Goal: Transaction & Acquisition: Purchase product/service

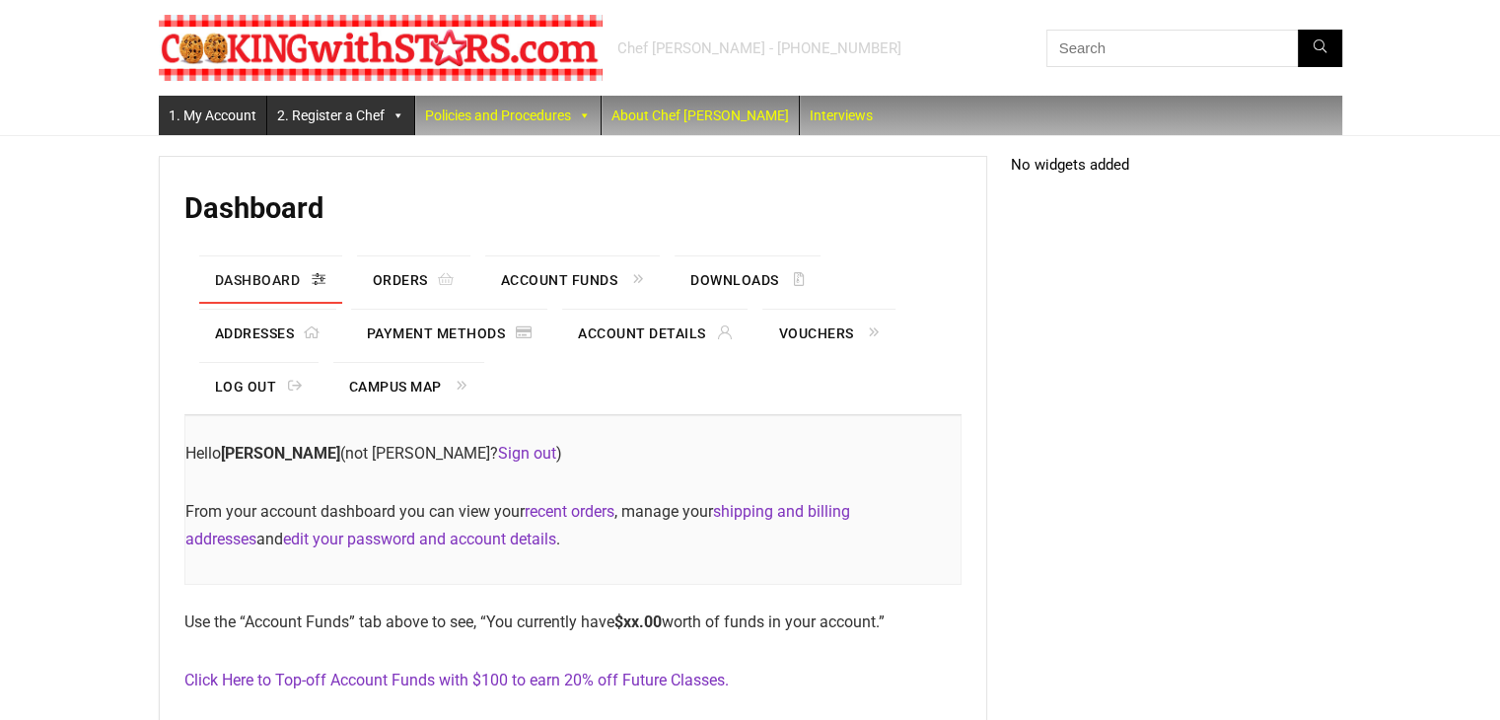
click at [353, 114] on link "2. Register a Chef" at bounding box center [340, 115] width 147 height 39
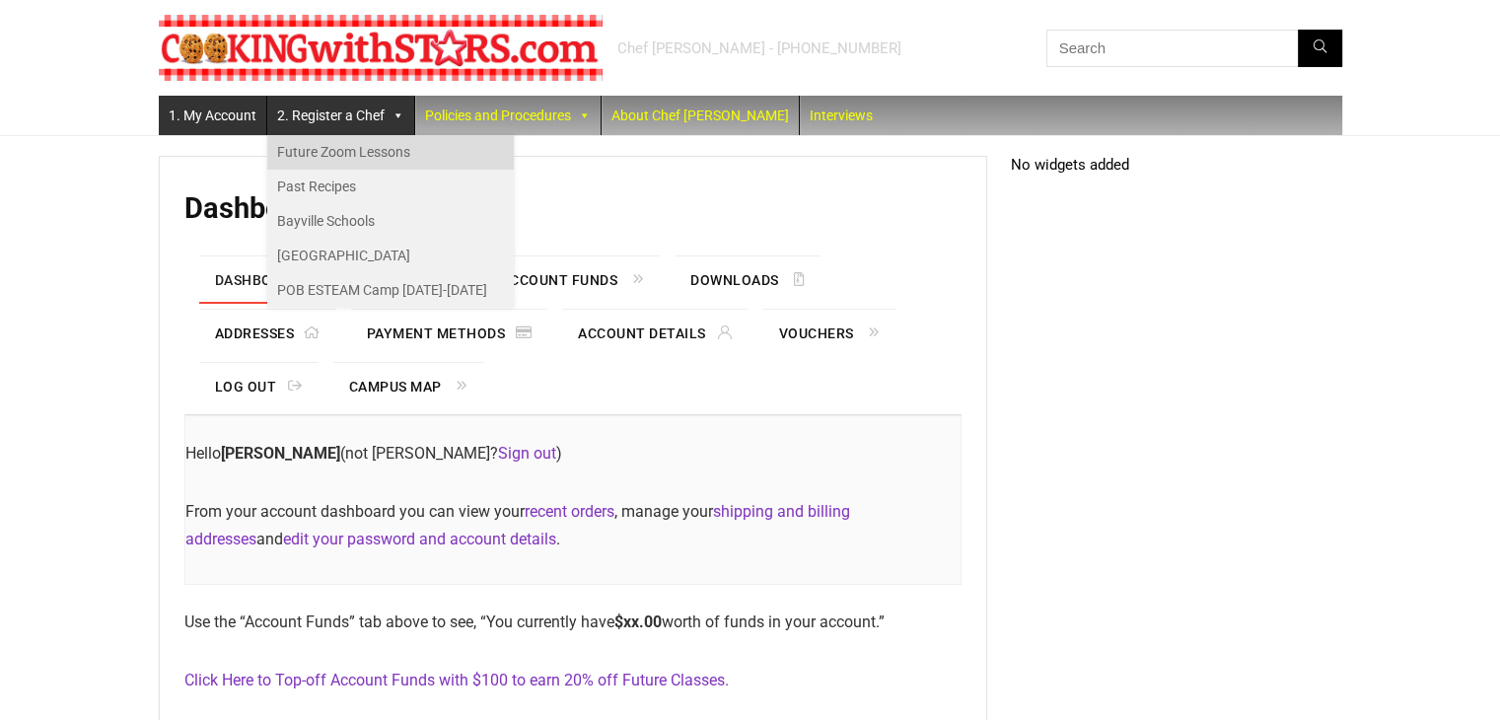
click at [337, 156] on link "Future Zoom Lessons" at bounding box center [390, 152] width 247 height 35
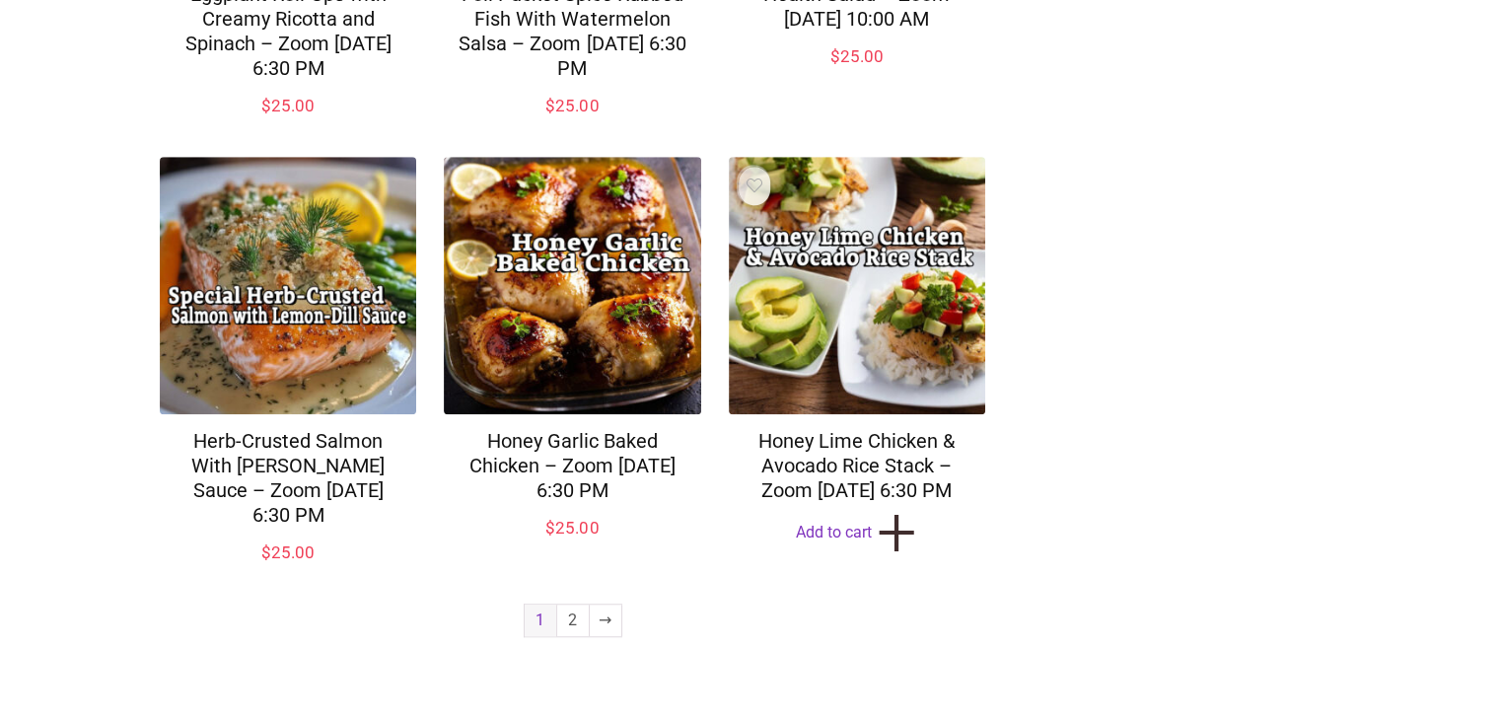
scroll to position [1520, 0]
click at [564, 628] on link "2" at bounding box center [573, 620] width 32 height 32
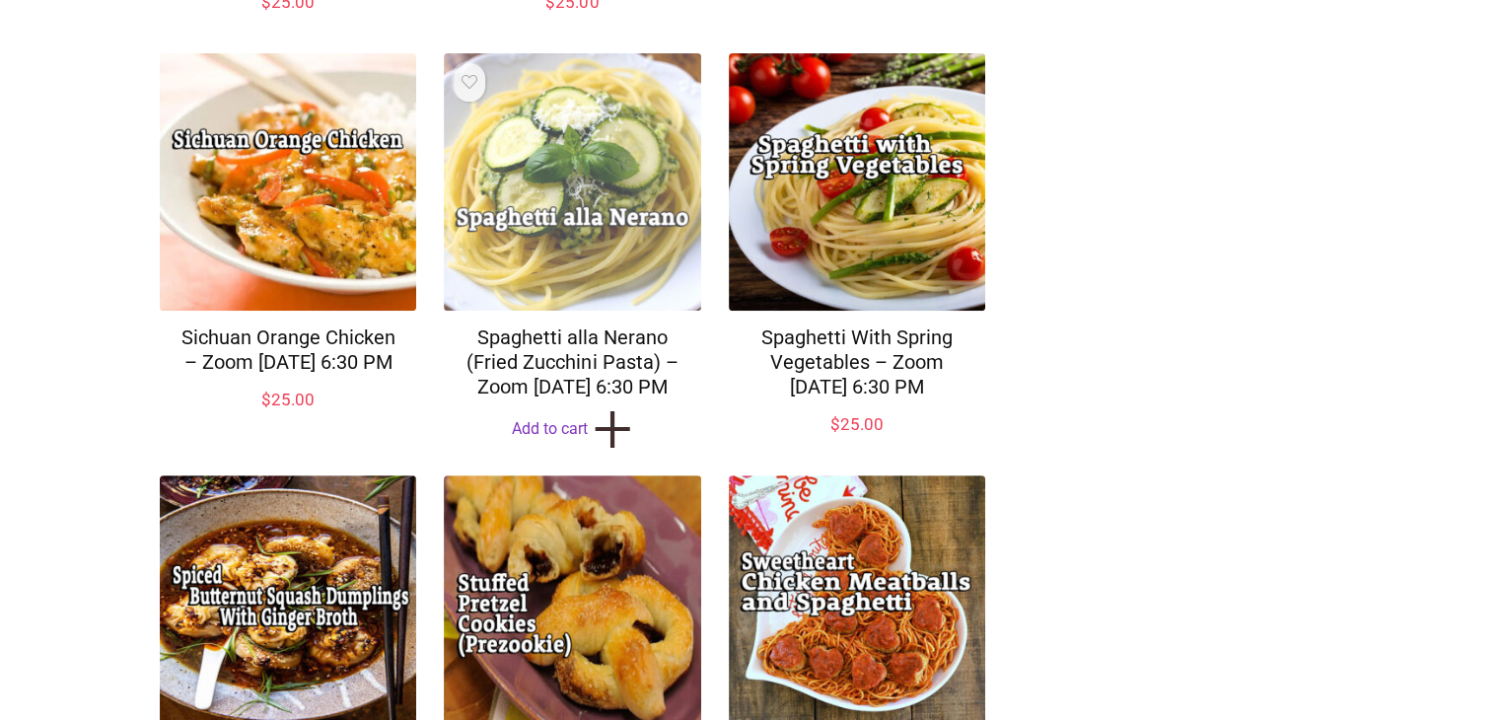
scroll to position [789, 0]
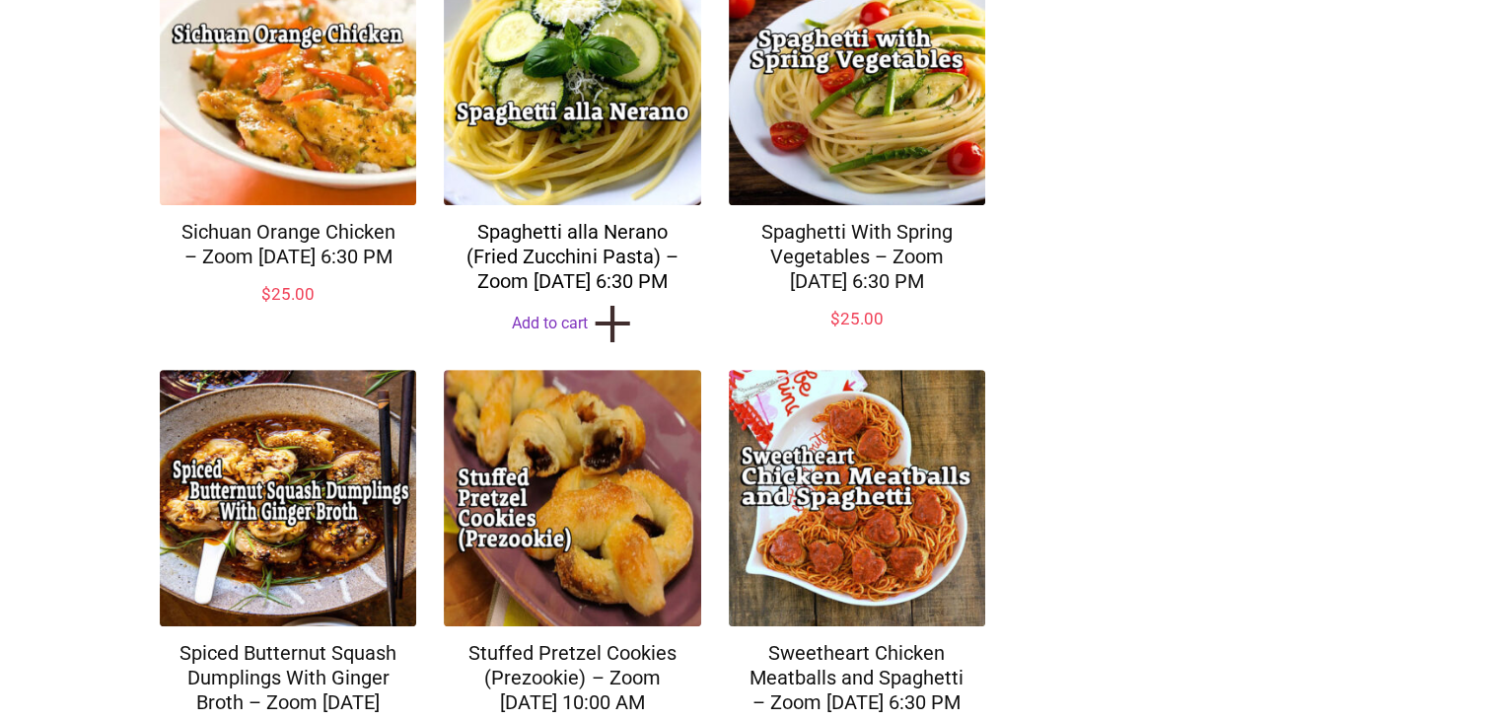
click at [568, 293] on link "Spaghetti alla Nerano (Fried Zucchini Pasta) – Zoom Monday Aug 25, 2025 @ 6:30 …" at bounding box center [571, 256] width 211 height 73
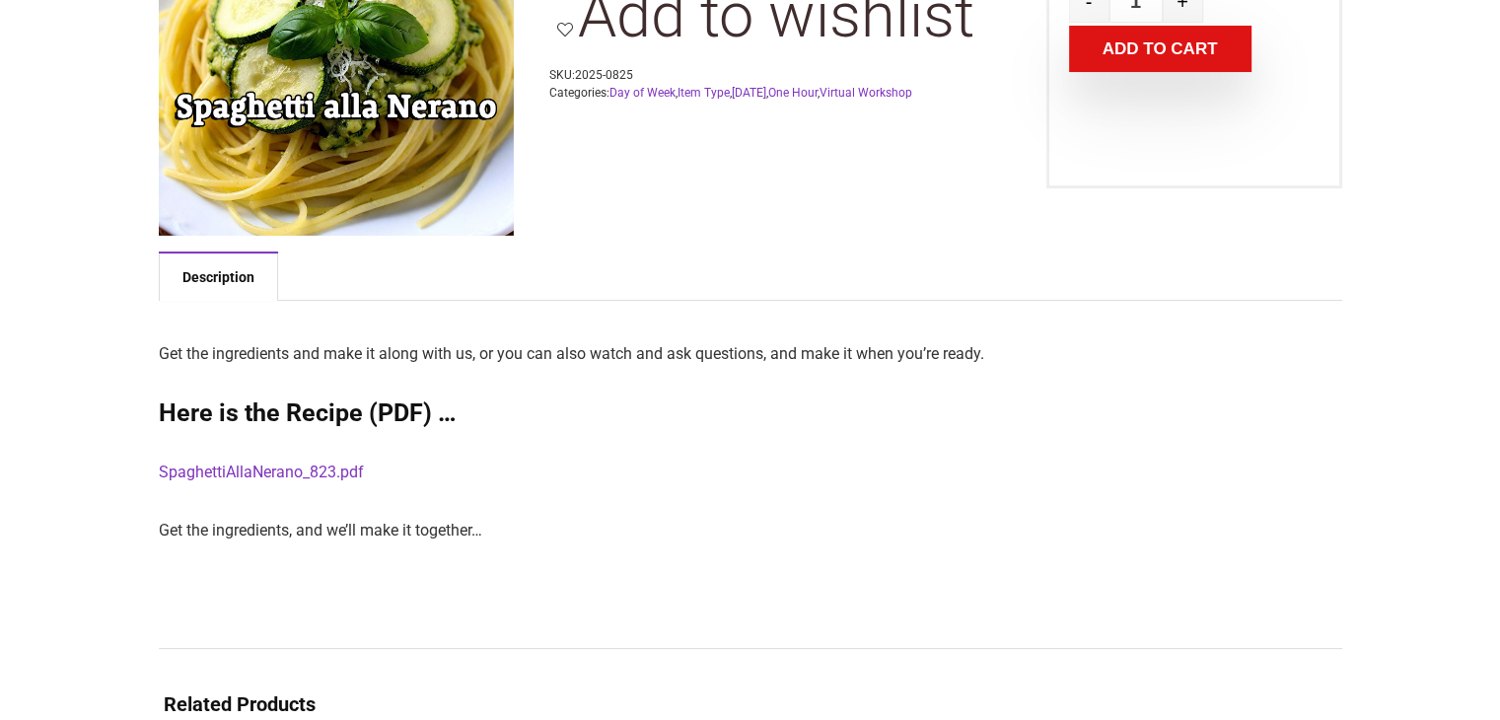
scroll to position [296, 0]
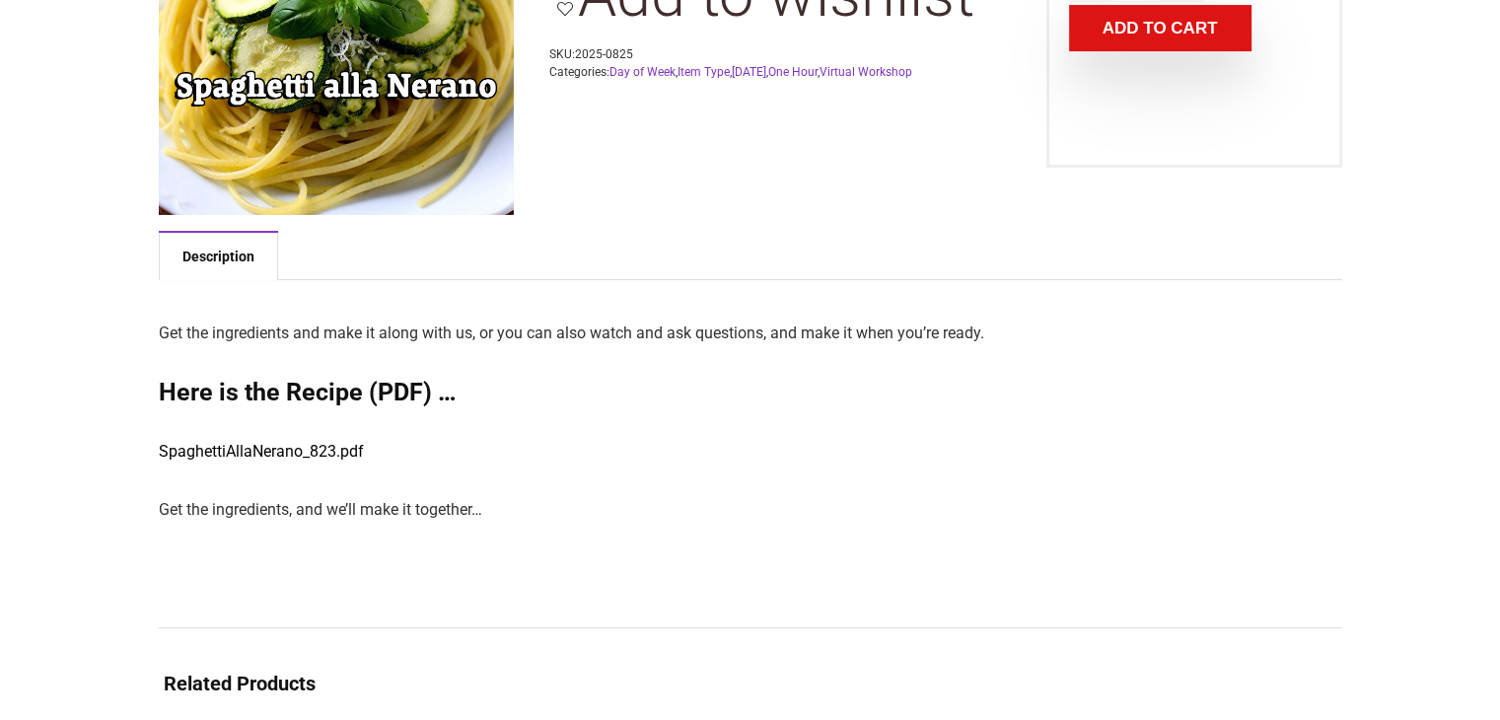
click at [289, 451] on link "SpaghettiAllaNerano_823.pdf" at bounding box center [261, 451] width 205 height 19
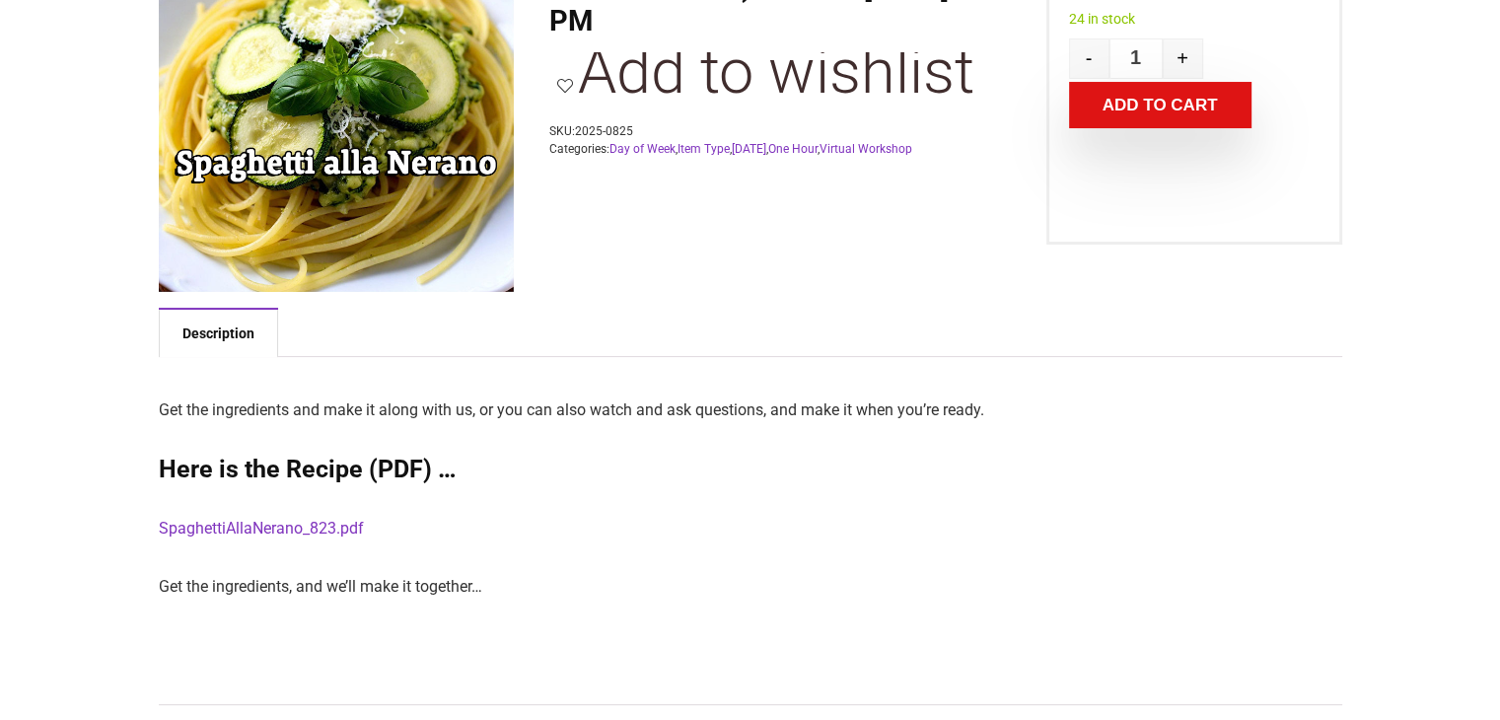
scroll to position [99, 0]
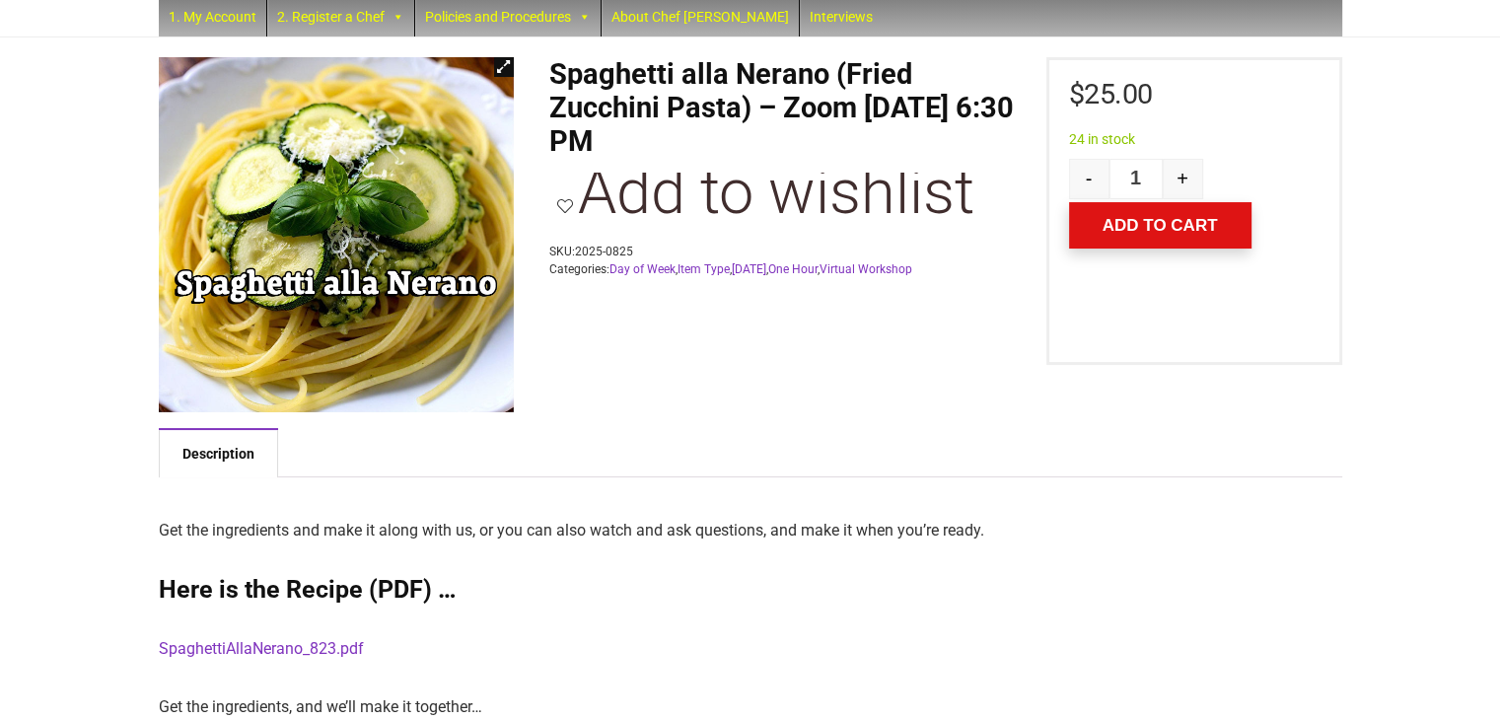
click at [1136, 228] on button "Add to cart" at bounding box center [1160, 225] width 182 height 46
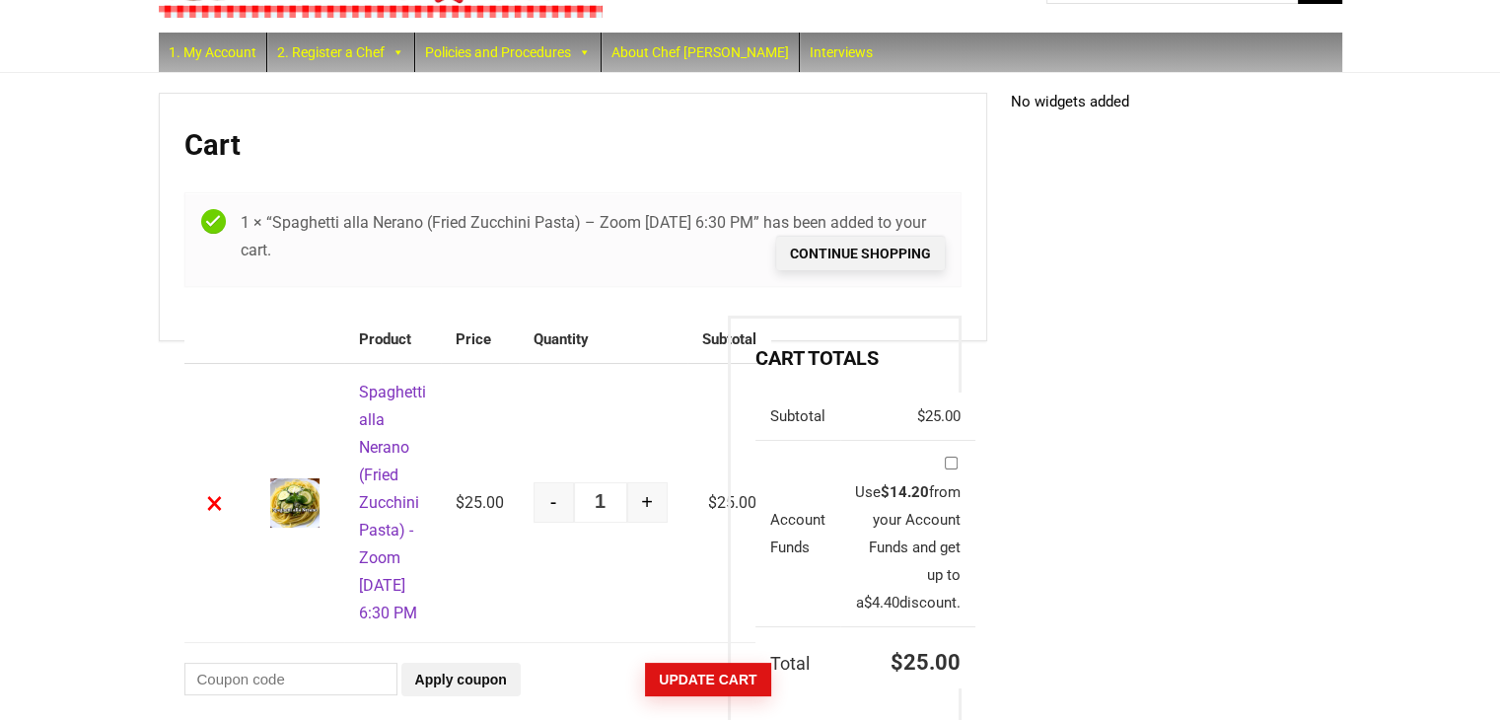
scroll to position [99, 0]
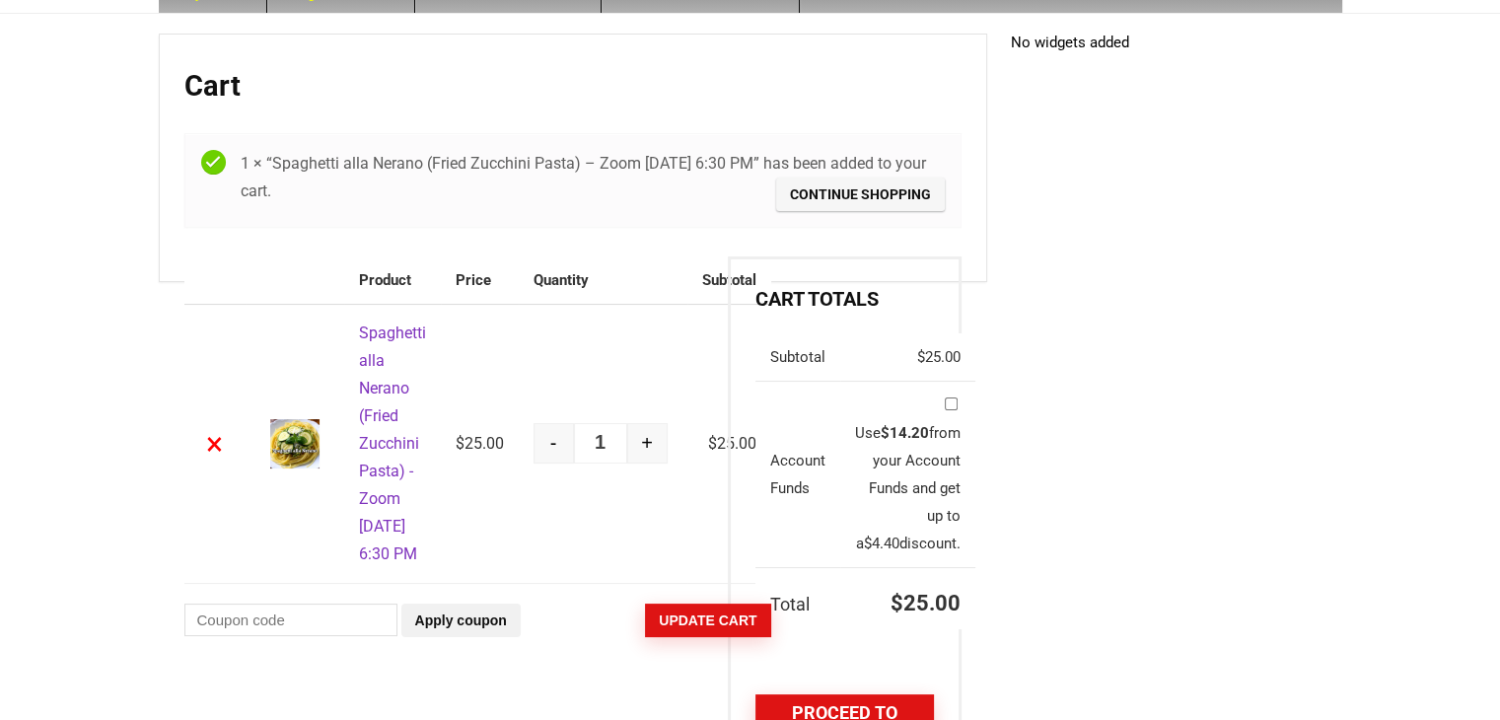
scroll to position [302, 0]
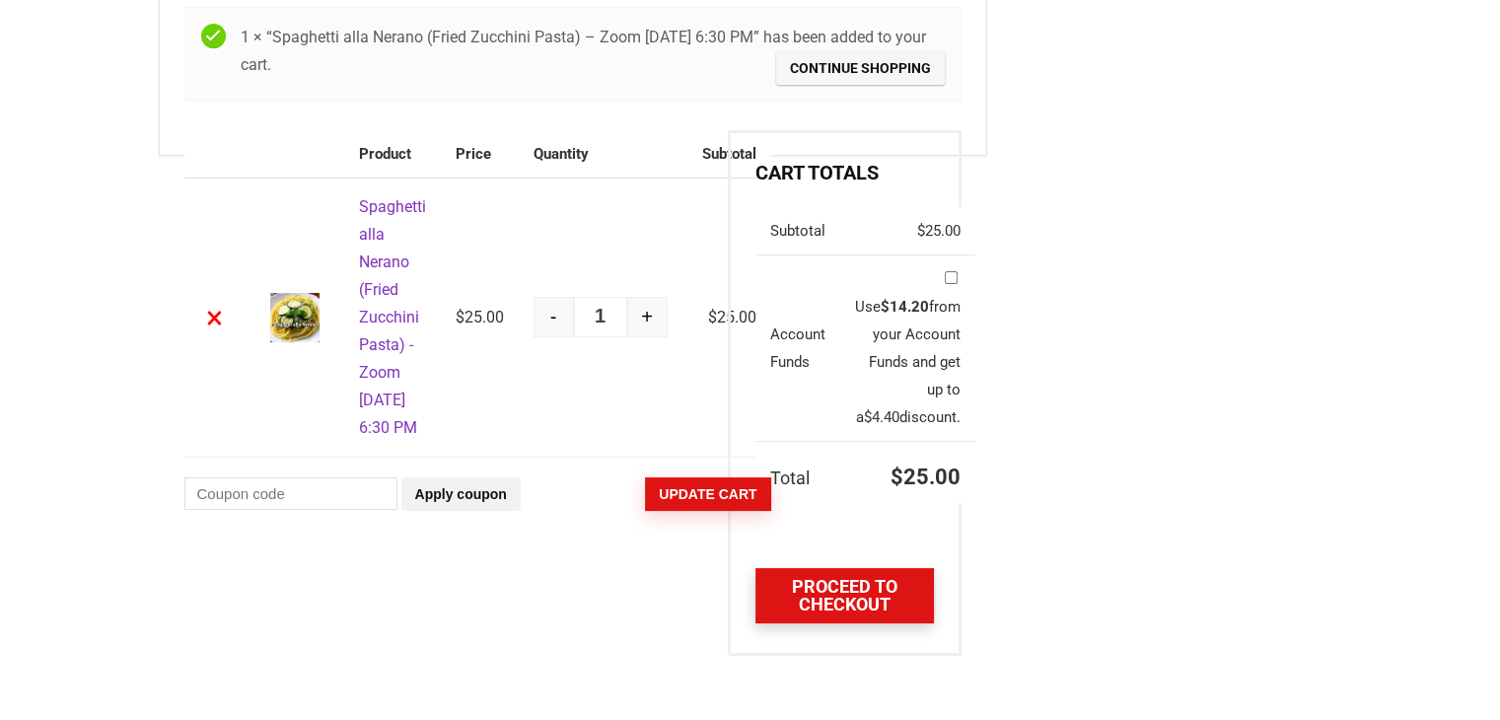
click at [845, 594] on link "Proceed to checkout" at bounding box center [843, 595] width 177 height 55
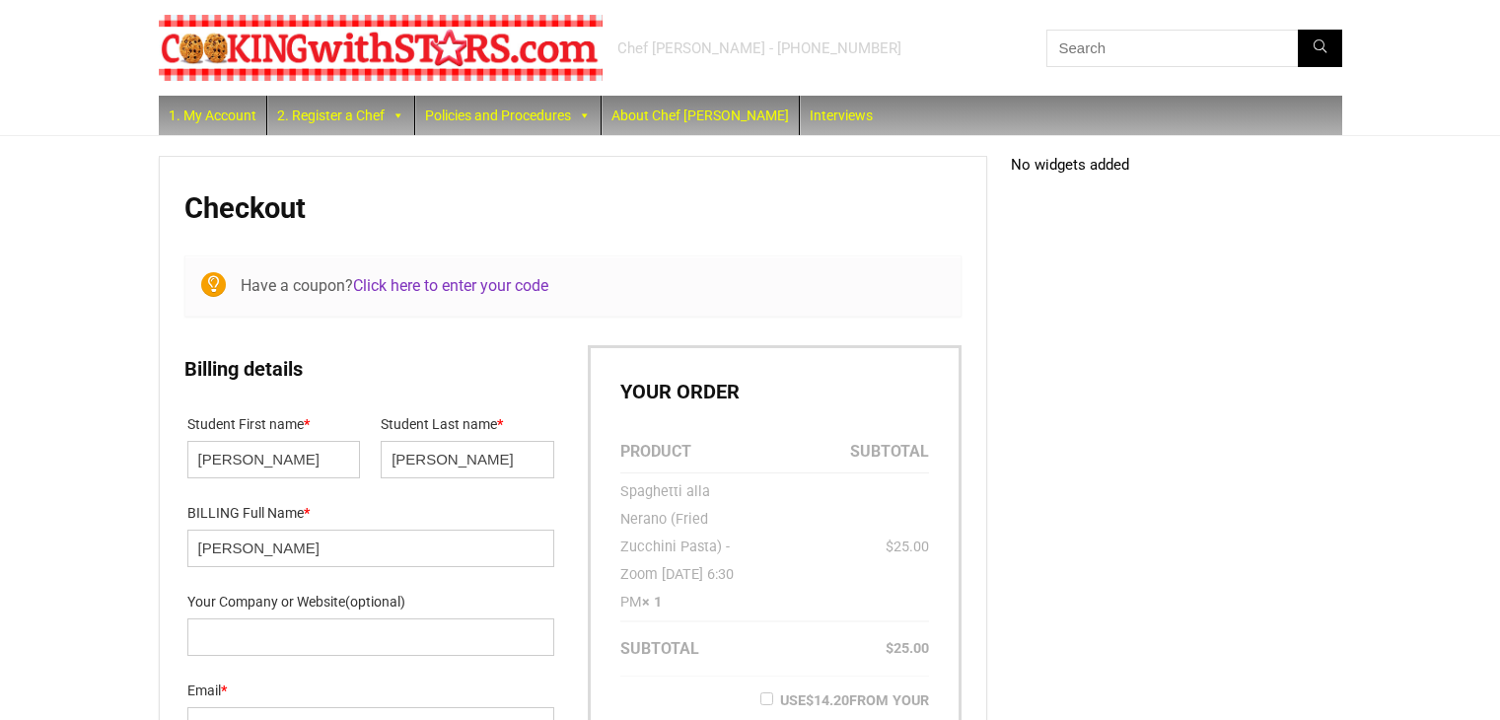
select select "FL"
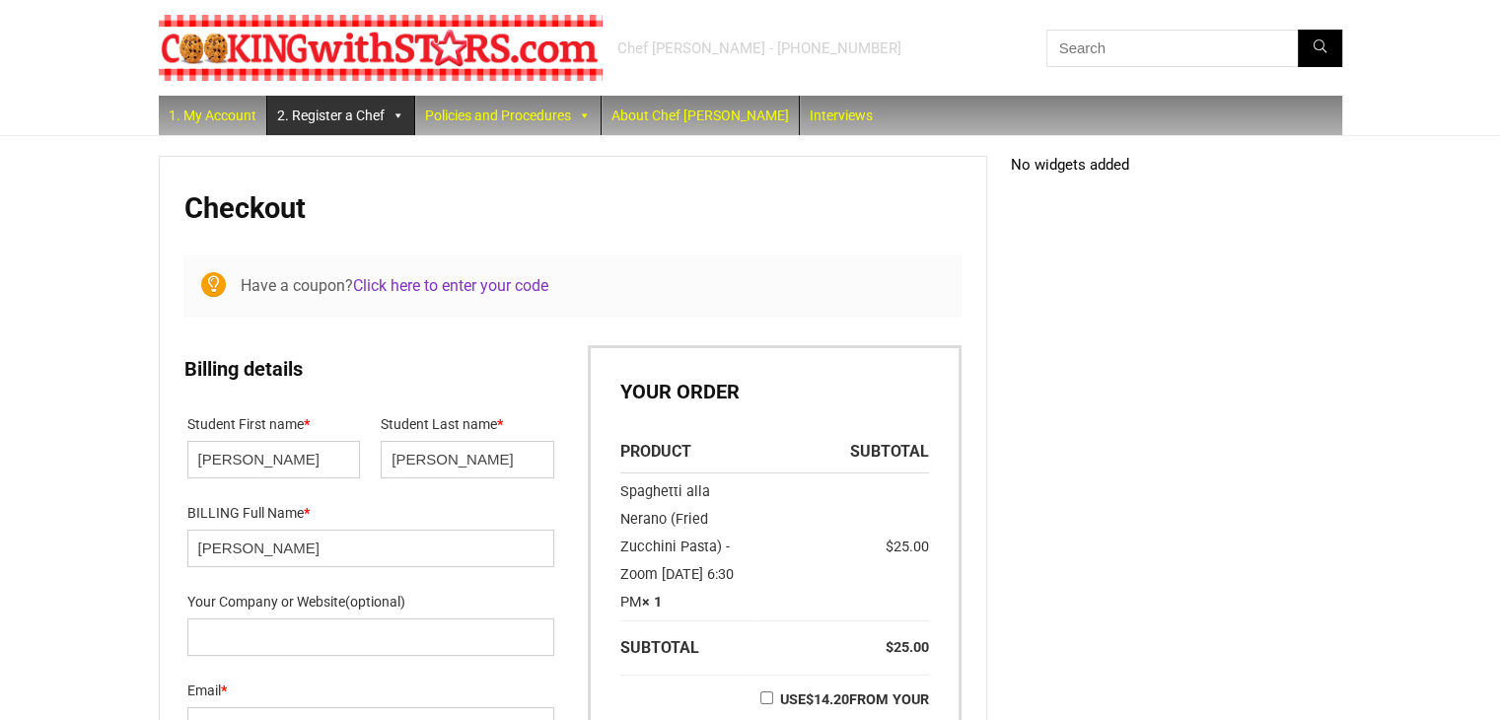
click at [367, 119] on link "2. Register a Chef" at bounding box center [340, 115] width 147 height 39
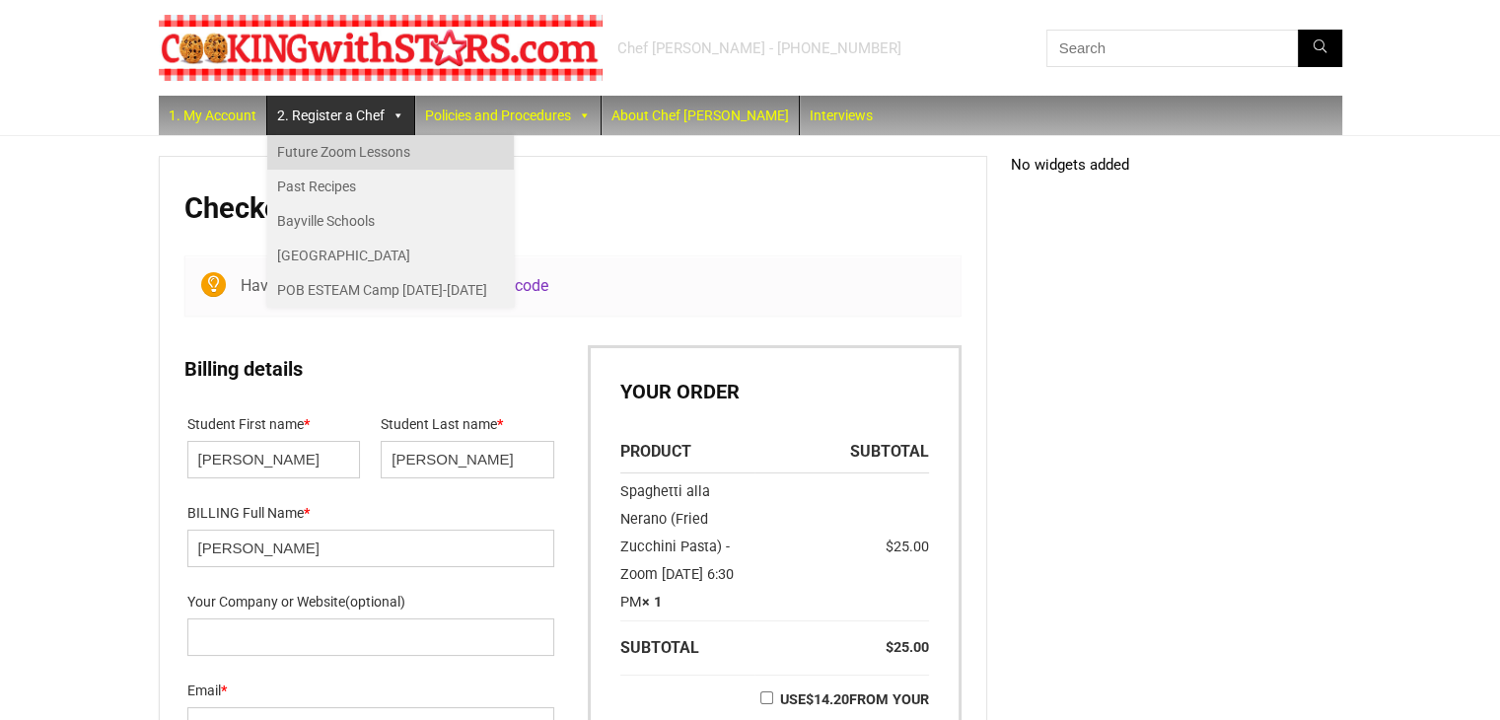
click at [362, 154] on link "Future Zoom Lessons" at bounding box center [390, 152] width 247 height 35
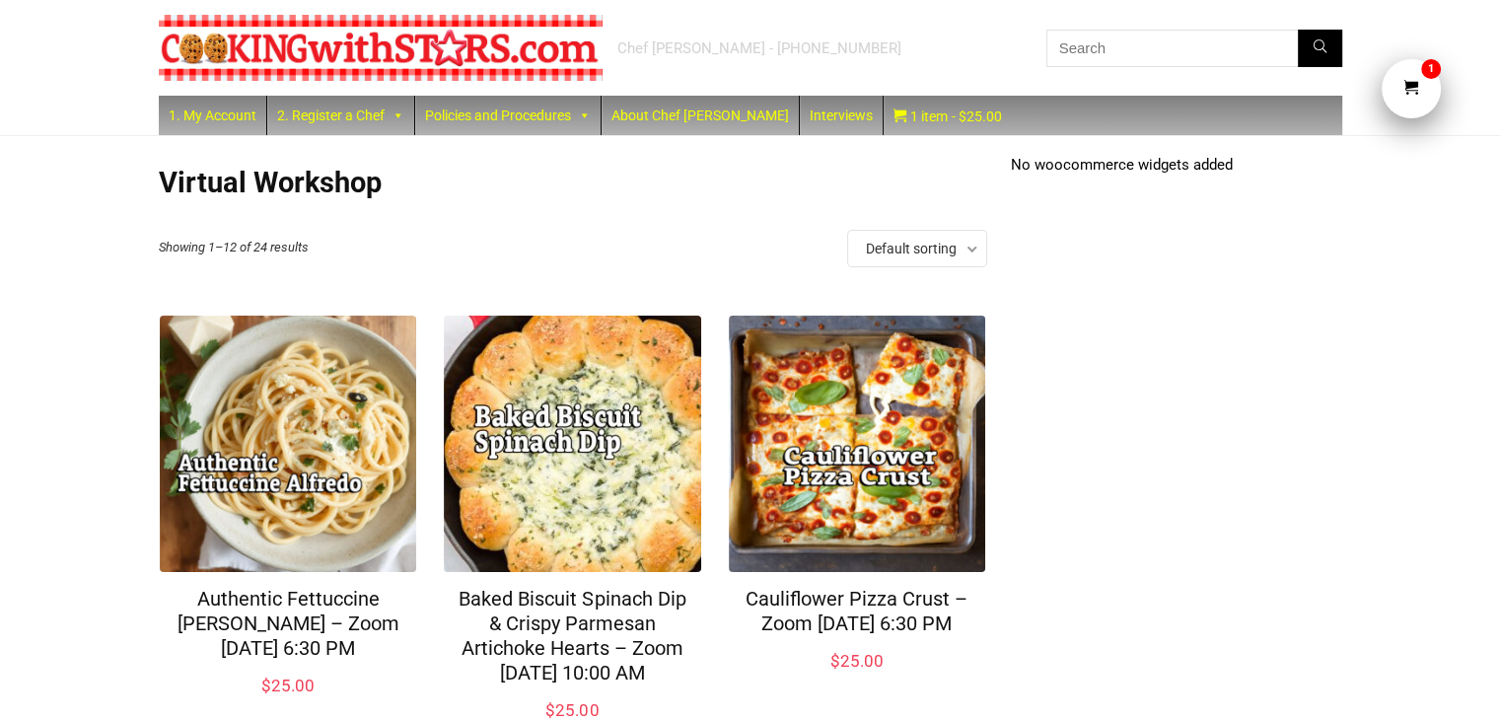
click at [1419, 79] on link "1" at bounding box center [1410, 88] width 59 height 59
click at [1399, 93] on link "1" at bounding box center [1410, 88] width 59 height 59
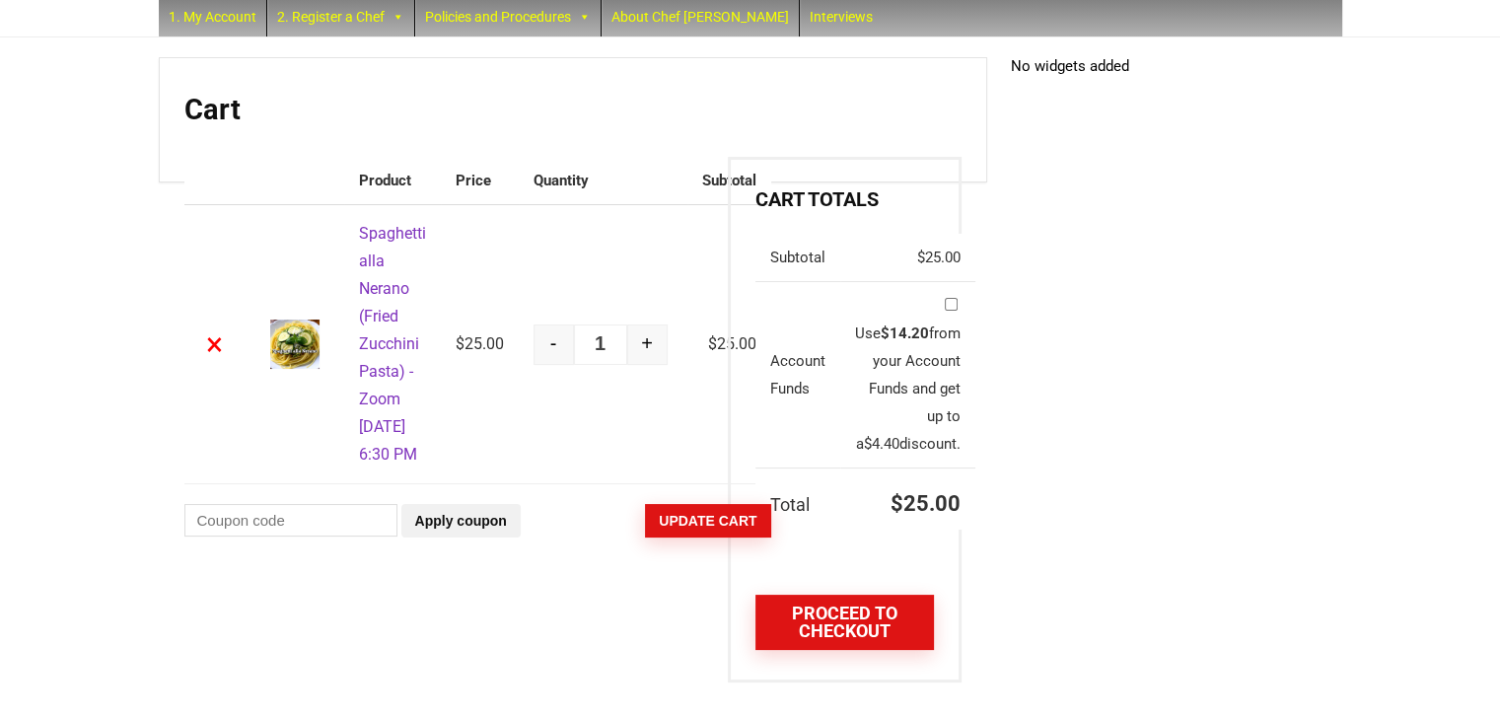
scroll to position [178, 0]
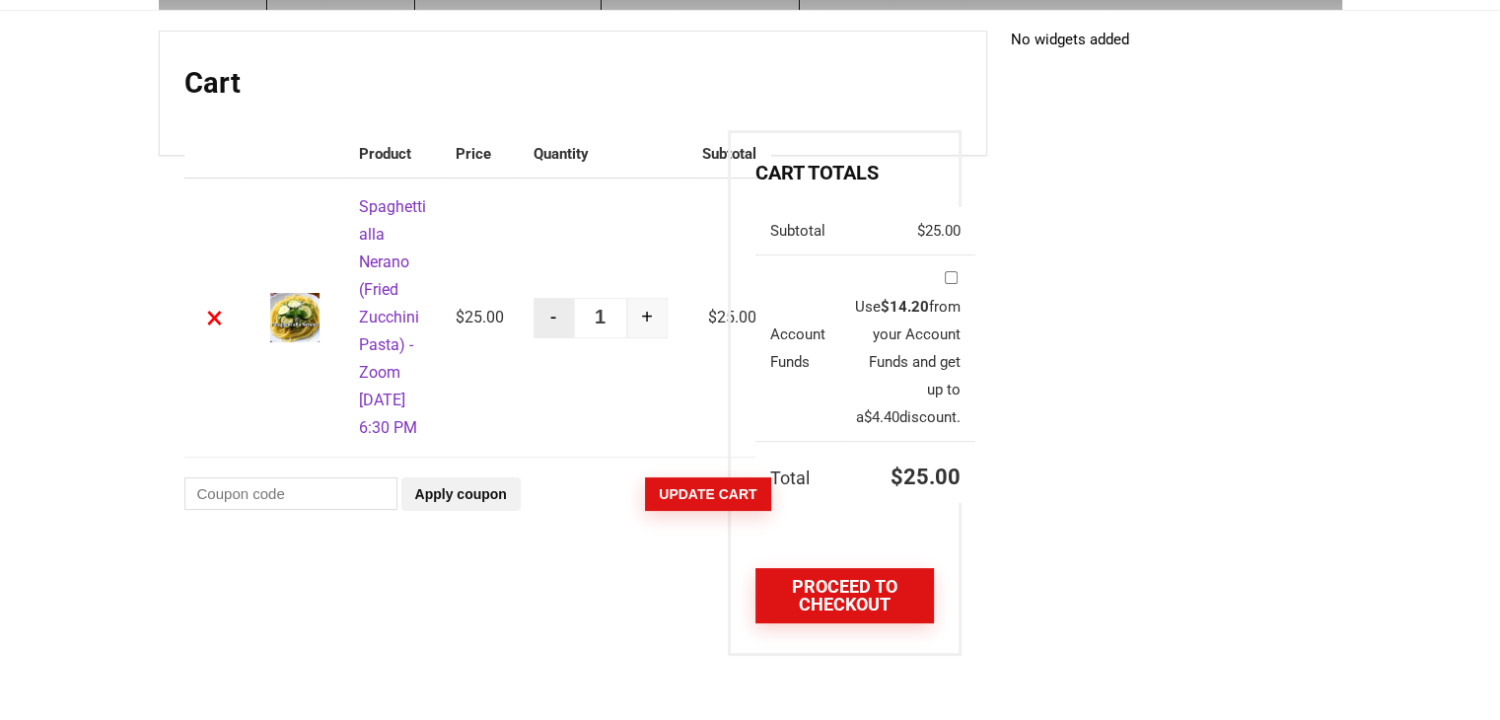
click at [560, 298] on button "-" at bounding box center [553, 318] width 40 height 40
type input "0"
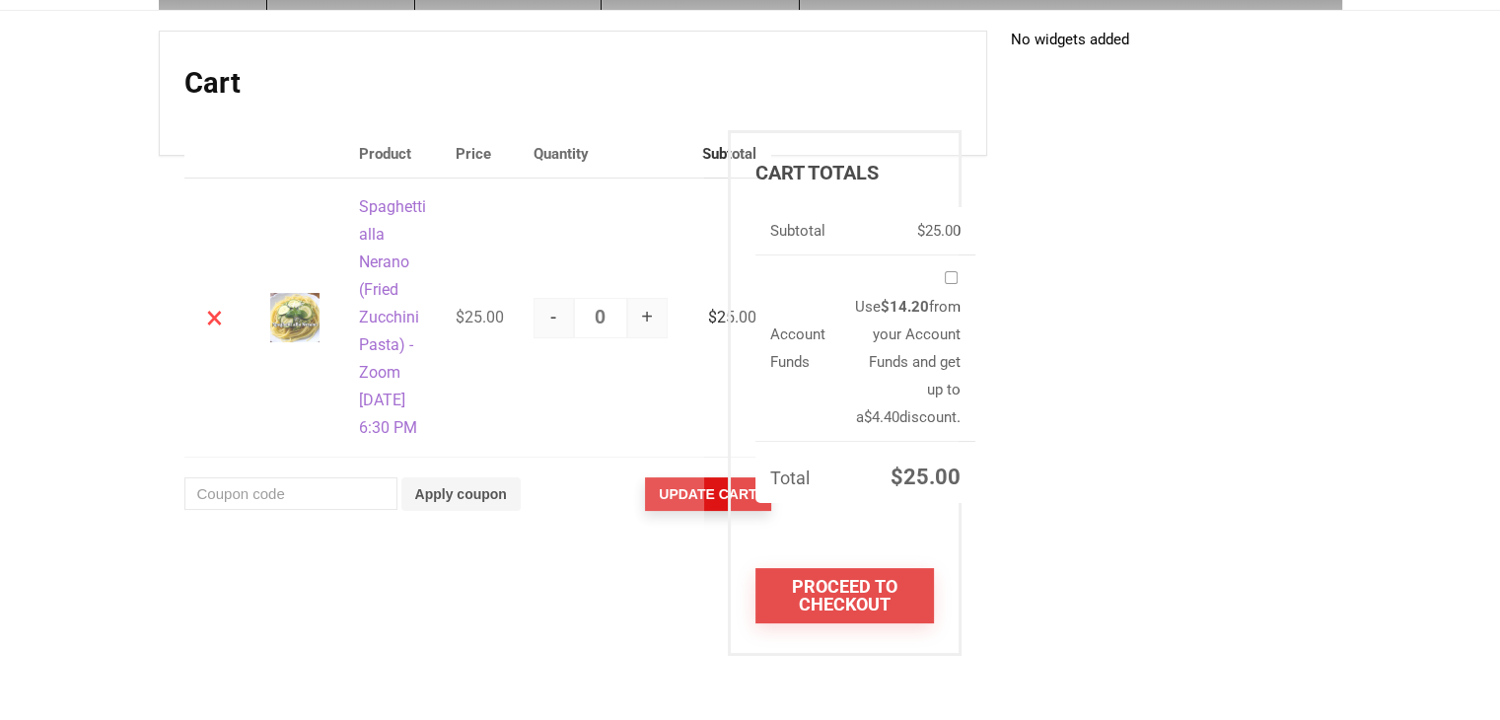
click at [715, 498] on button "Update cart" at bounding box center [707, 494] width 125 height 34
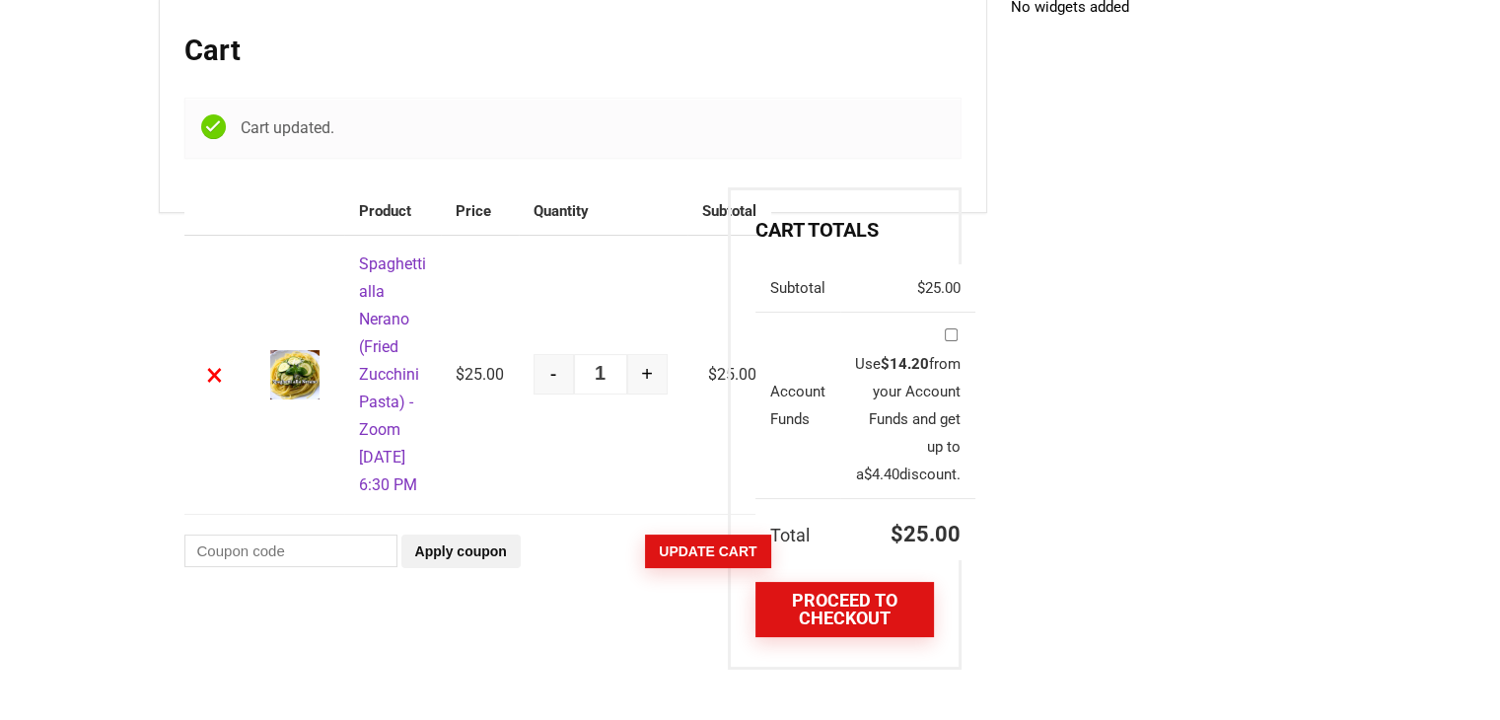
scroll to position [157, 0]
click at [553, 391] on button "-" at bounding box center [553, 375] width 40 height 40
type input "0"
click at [697, 604] on form "Remove item Thumbnail image Product Price Quantity Subtotal × Spaghetti alla Ne…" at bounding box center [444, 400] width 521 height 424
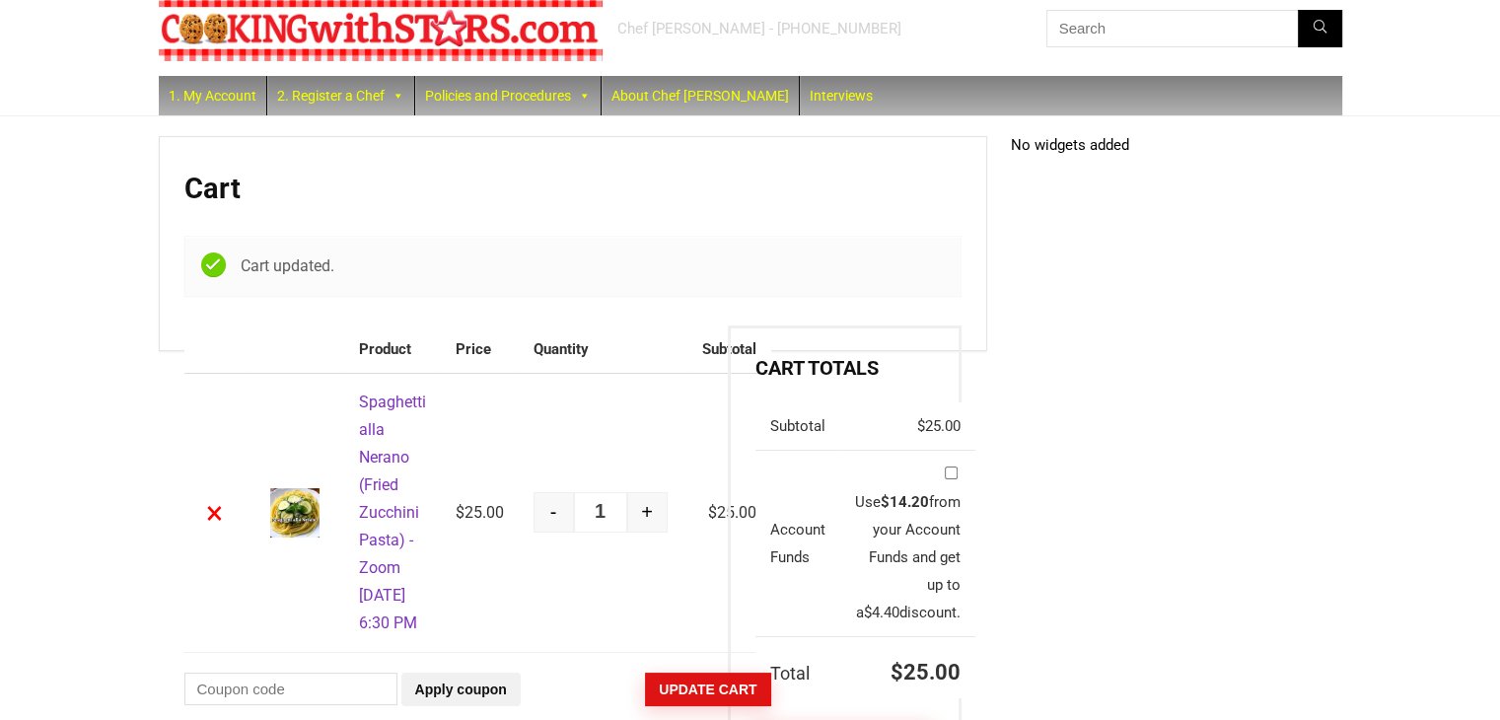
scroll to position [0, 0]
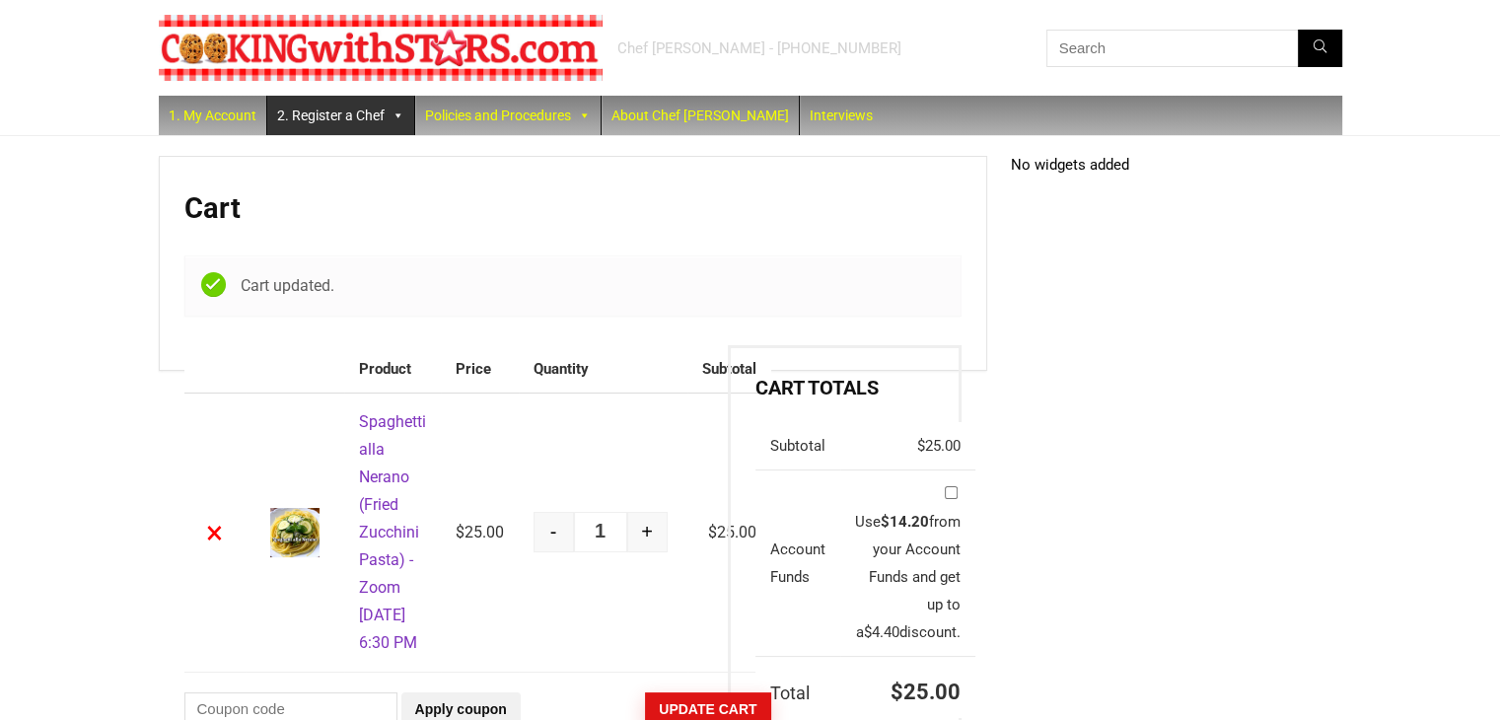
click at [307, 112] on link "2. Register a Chef" at bounding box center [340, 115] width 147 height 39
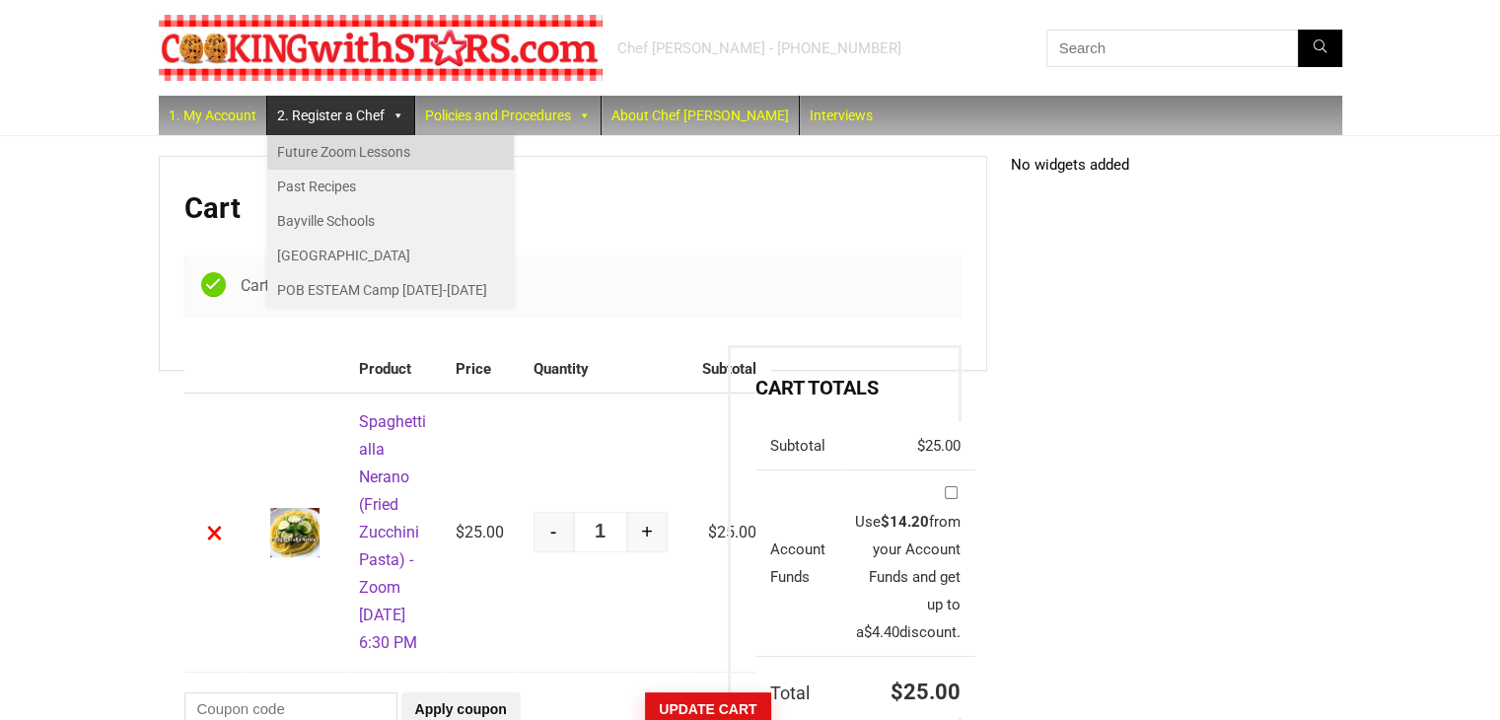
click at [294, 152] on link "Future Zoom Lessons" at bounding box center [390, 152] width 247 height 35
click at [292, 153] on link "Future Zoom Lessons" at bounding box center [390, 152] width 247 height 35
click at [369, 145] on link "Future Zoom Lessons" at bounding box center [390, 152] width 247 height 35
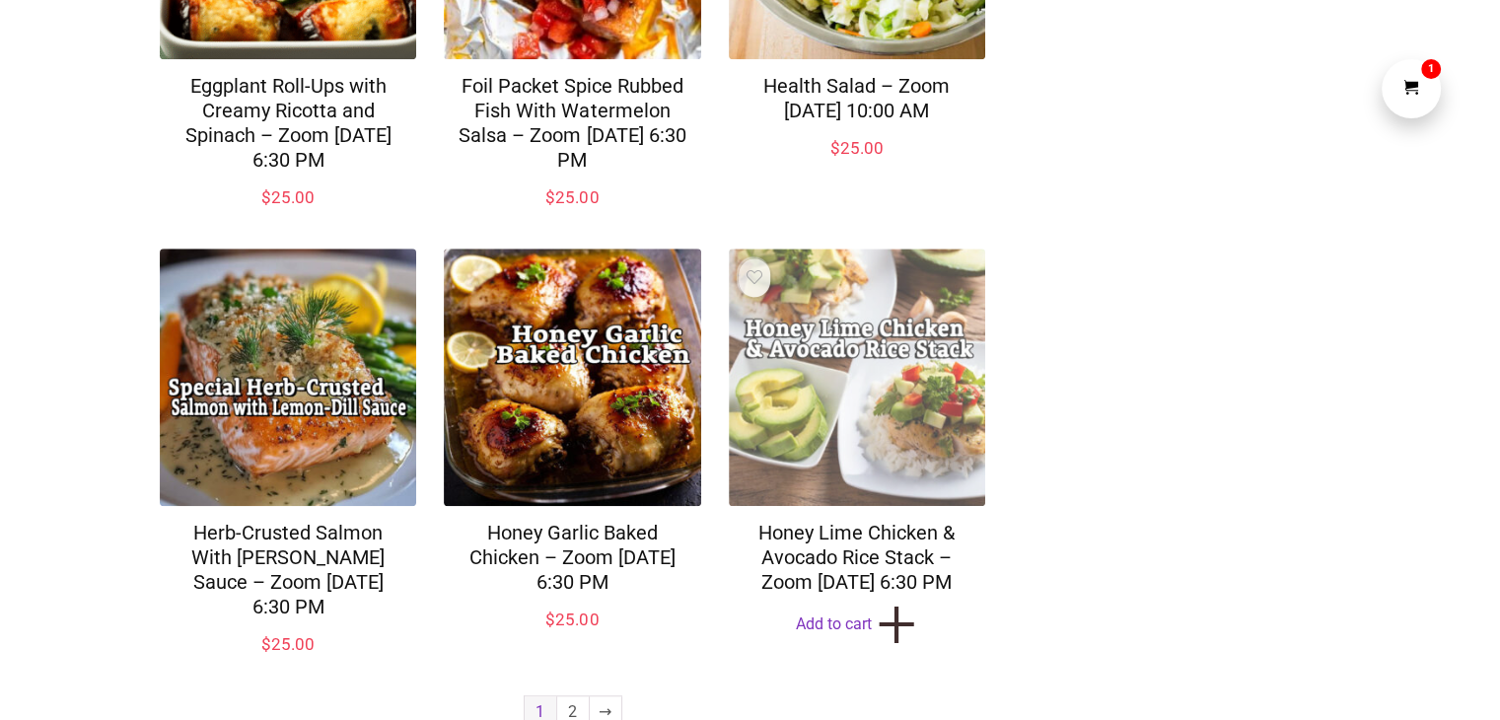
scroll to position [1520, 0]
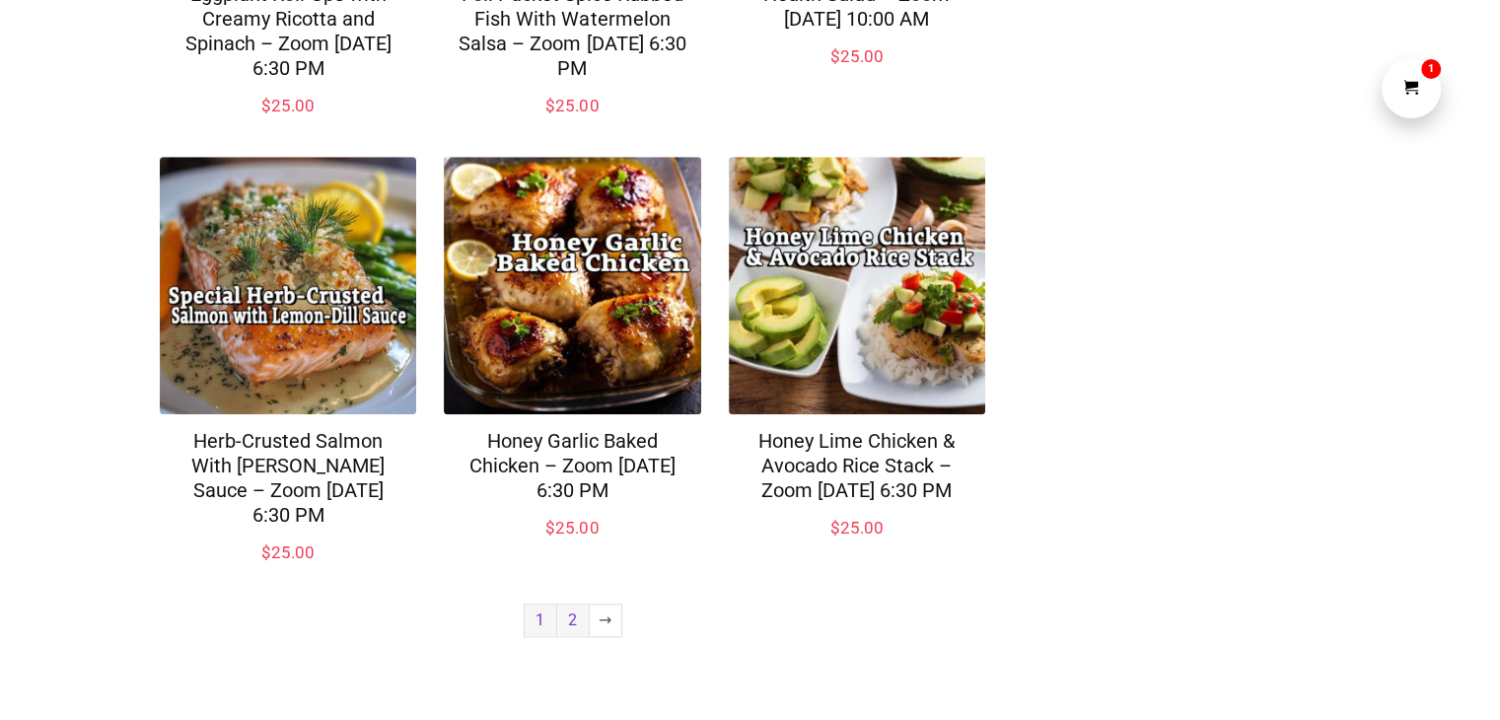
click at [576, 620] on link "2" at bounding box center [573, 620] width 32 height 32
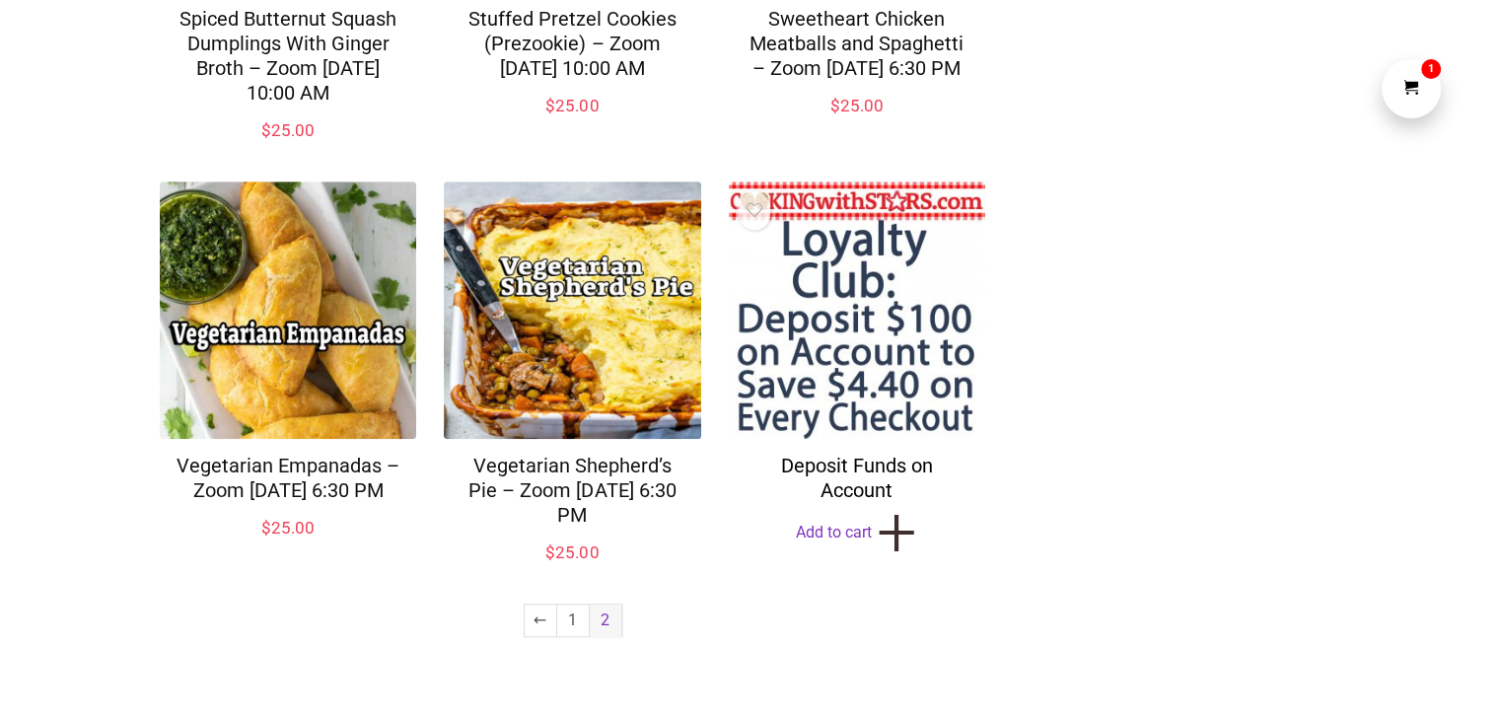
scroll to position [1496, 0]
click at [864, 517] on link "Add to cart +" at bounding box center [857, 532] width 256 height 31
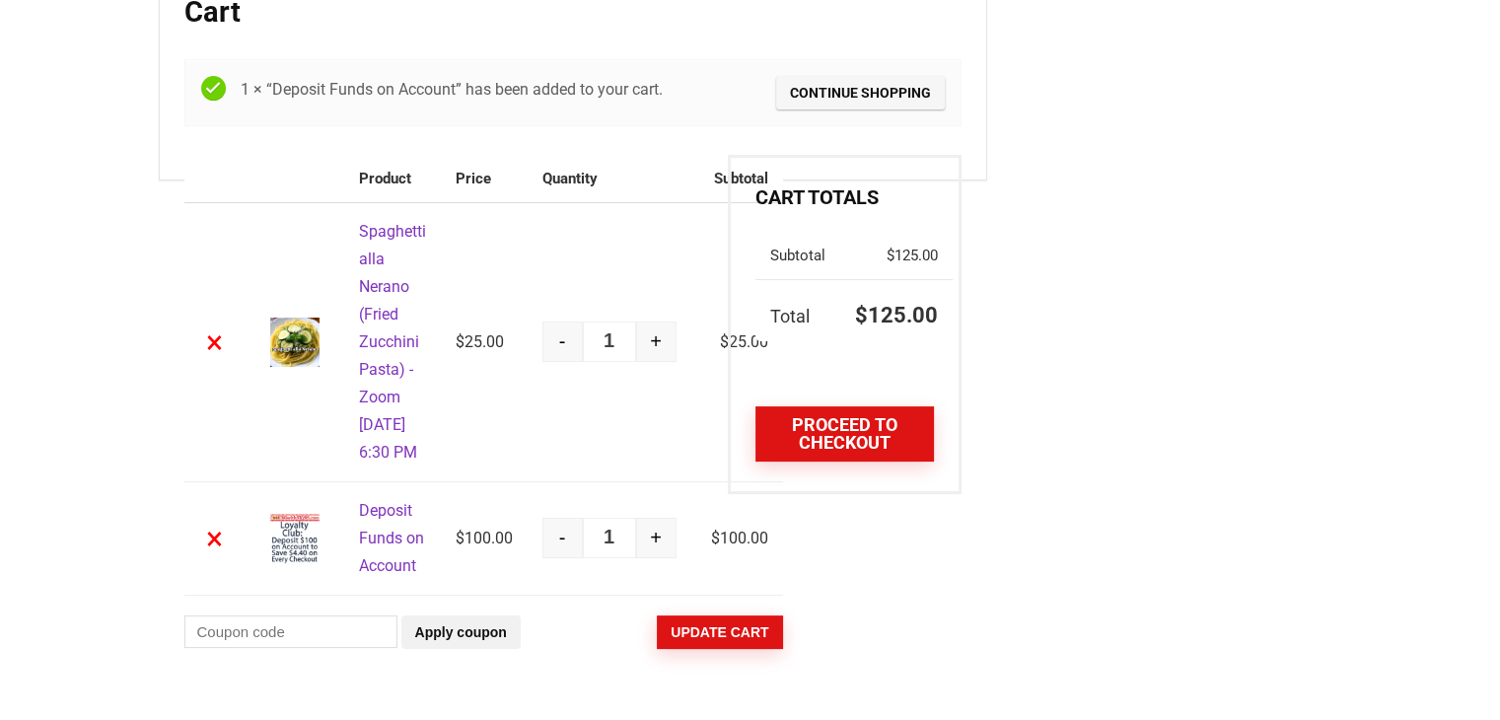
scroll to position [197, 0]
click at [208, 357] on link "×" at bounding box center [215, 341] width 32 height 32
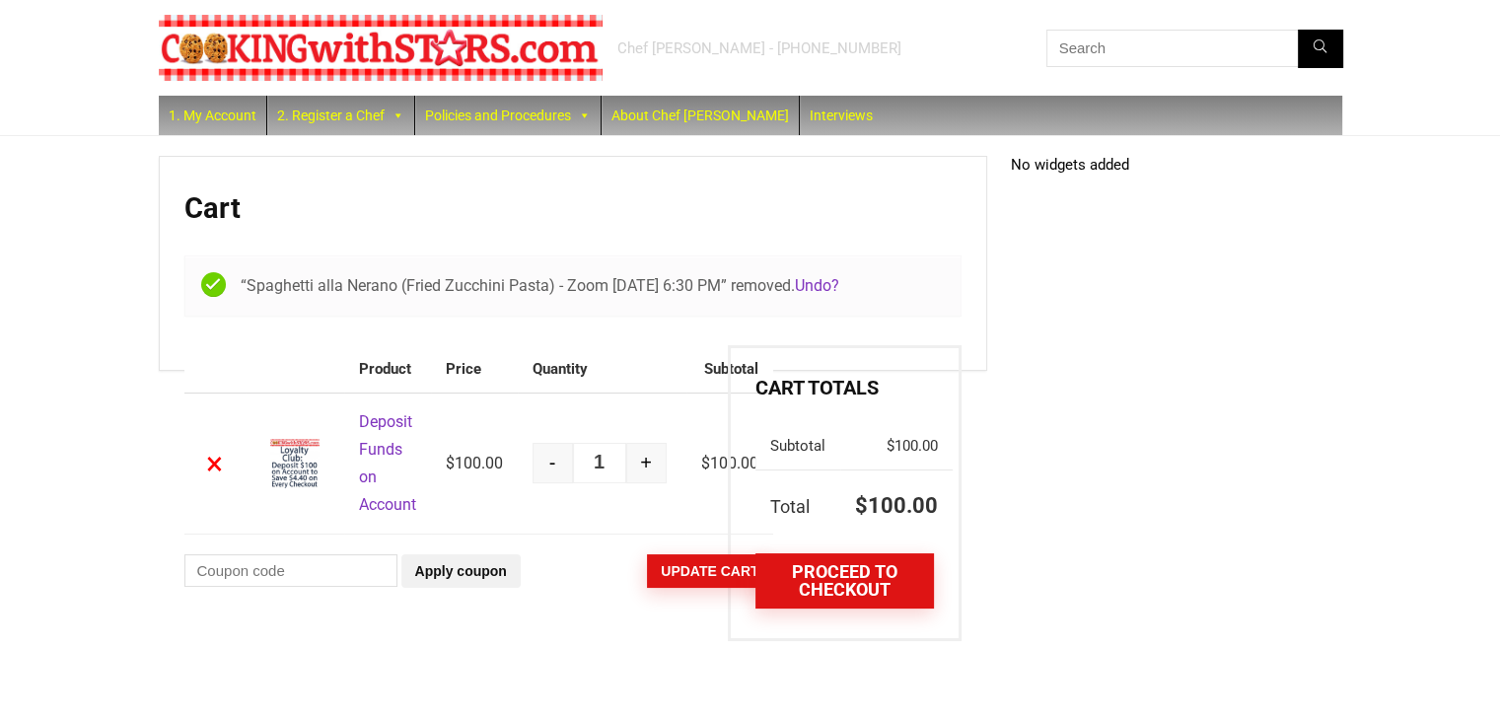
scroll to position [11, 0]
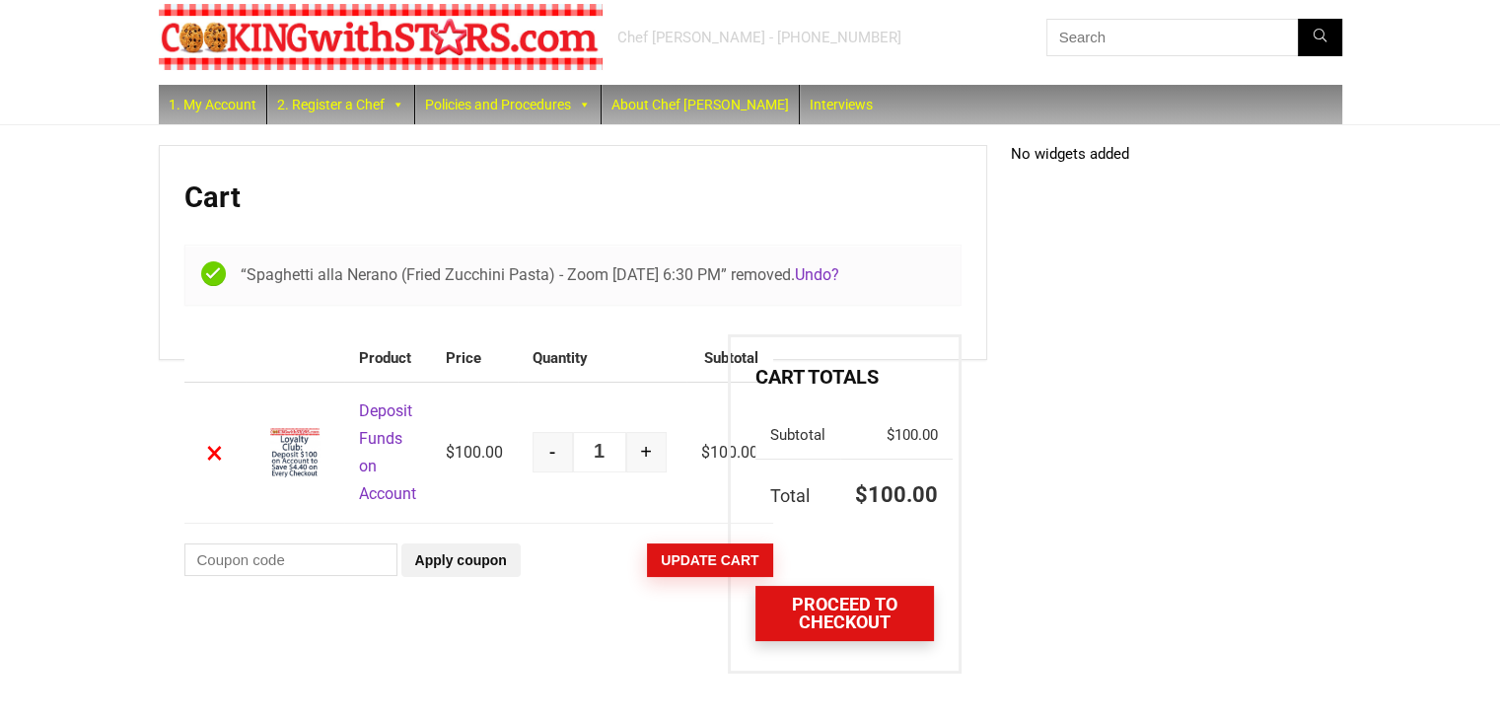
click at [848, 640] on link "Proceed to checkout" at bounding box center [843, 613] width 177 height 55
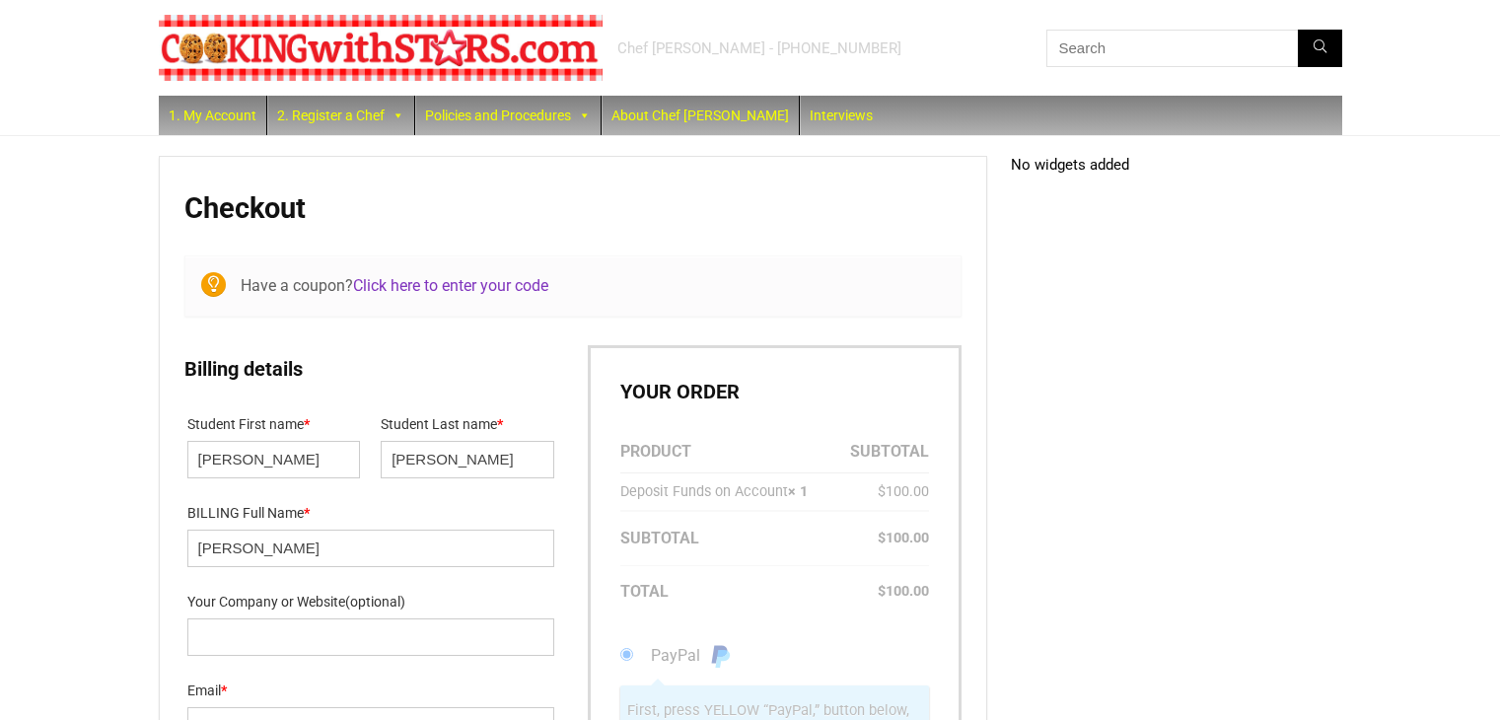
select select "FL"
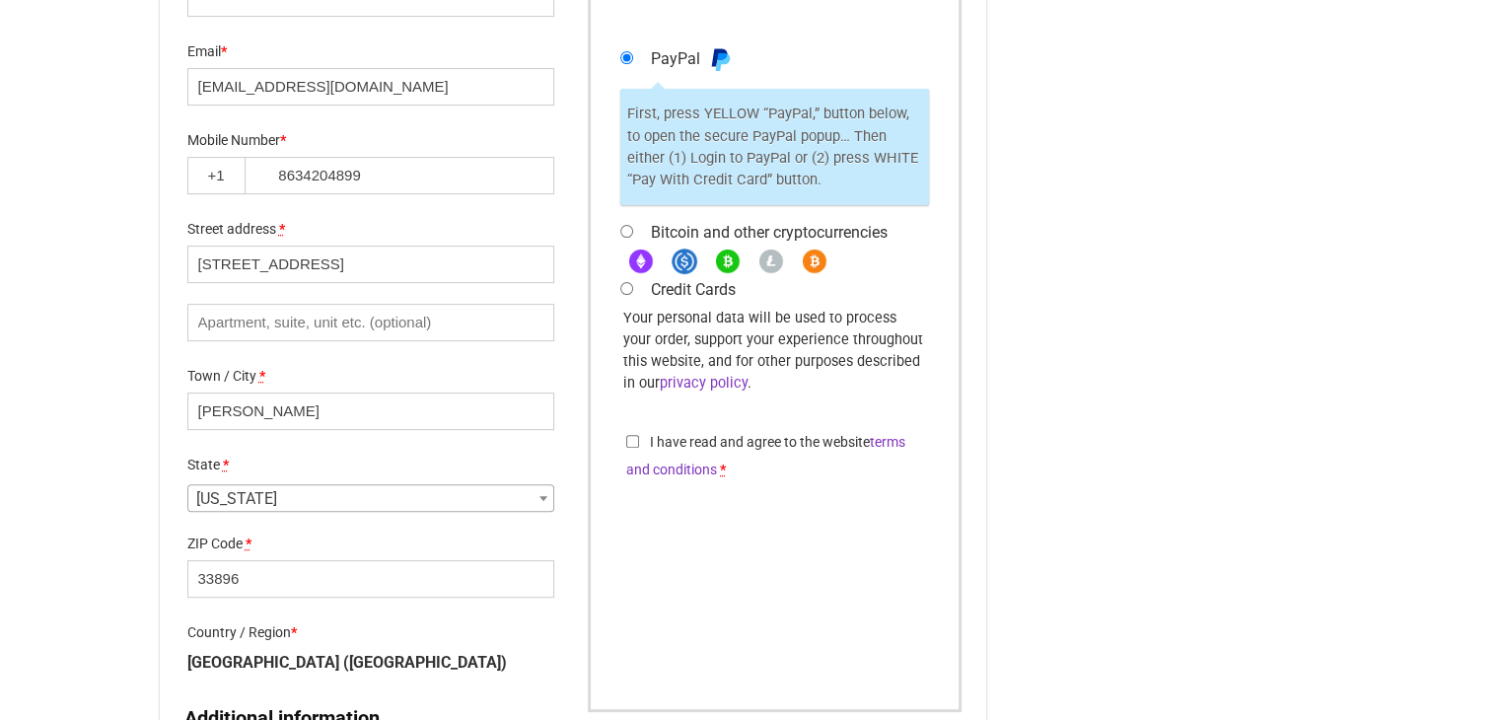
scroll to position [690, 0]
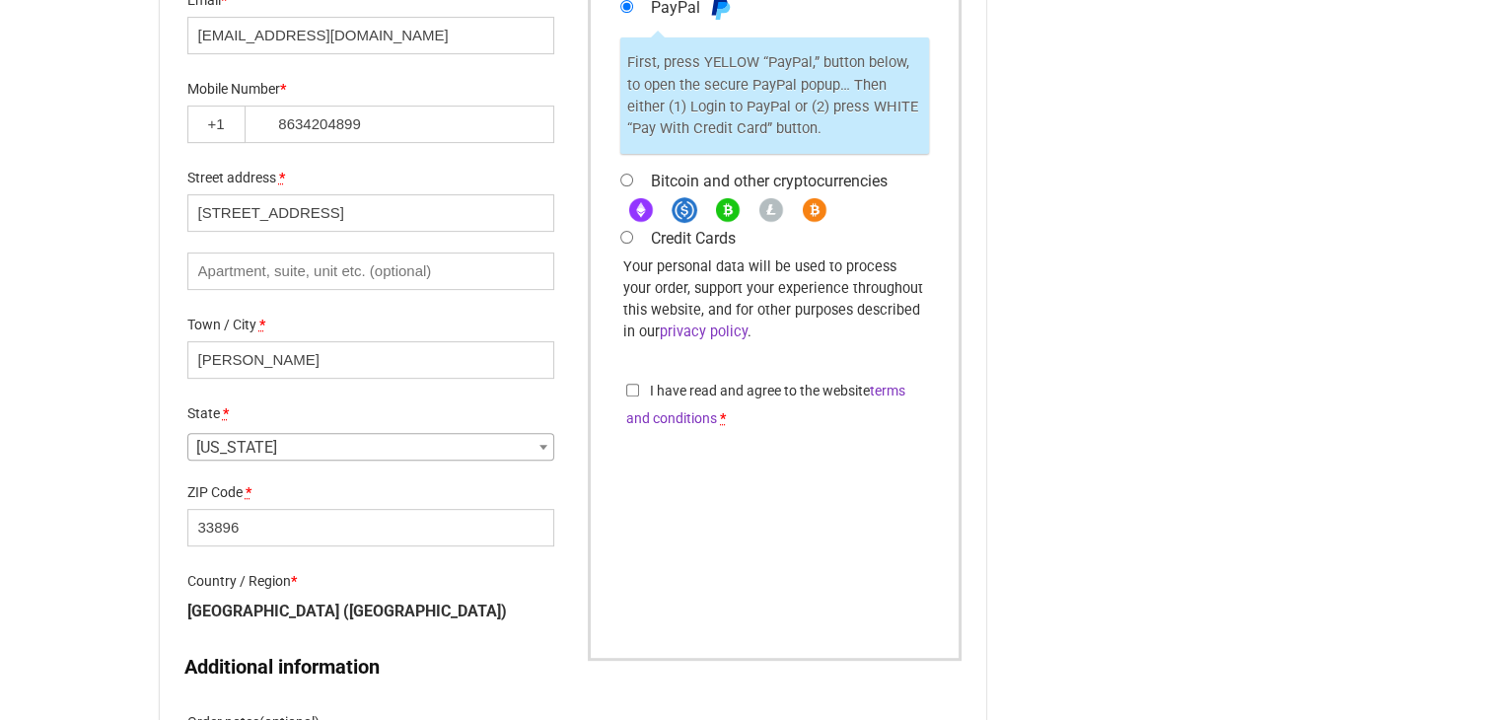
click at [634, 389] on input "I have read and agree to the website terms and conditions *" at bounding box center [632, 390] width 13 height 13
checkbox input "true"
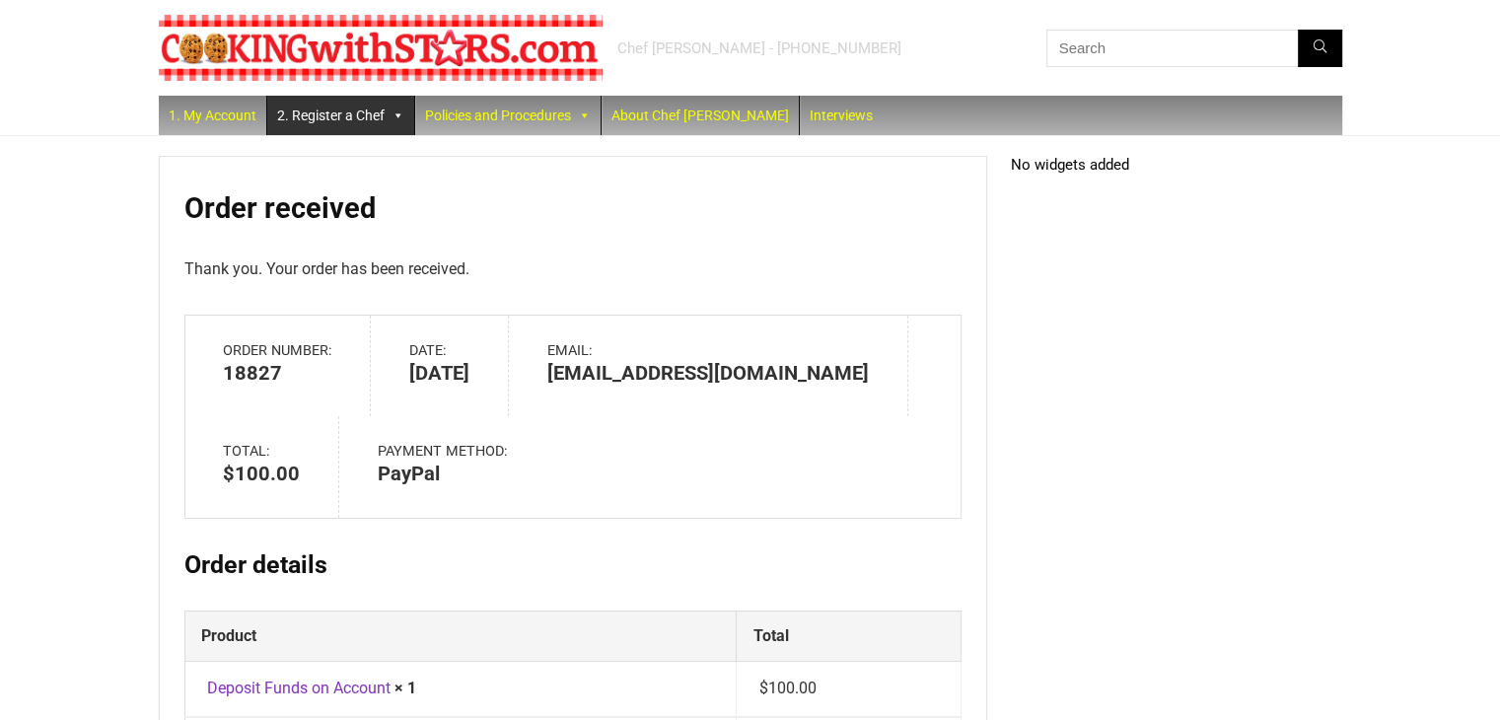
click at [300, 107] on link "2. Register a Chef" at bounding box center [340, 115] width 147 height 39
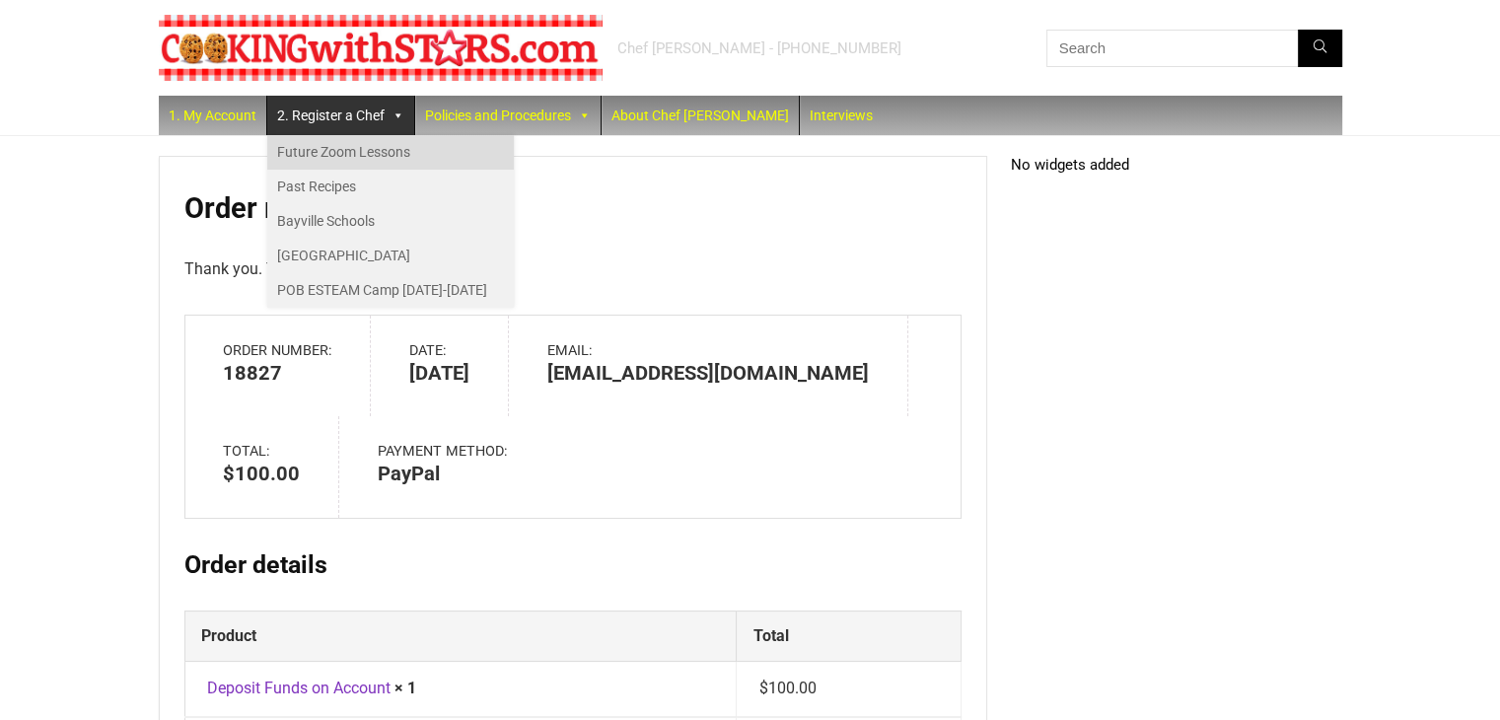
click at [336, 151] on link "Future Zoom Lessons" at bounding box center [390, 152] width 247 height 35
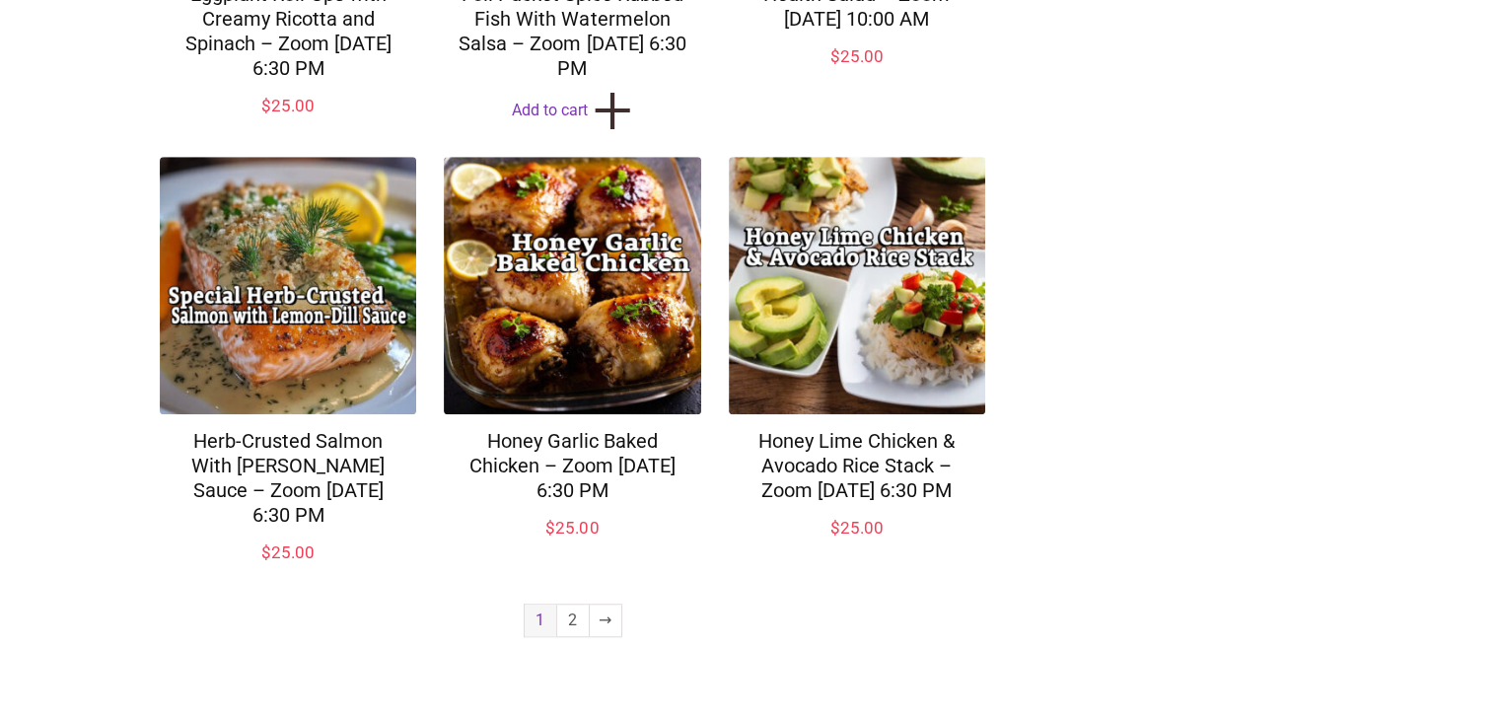
scroll to position [1520, 0]
click at [577, 605] on link "2" at bounding box center [573, 620] width 32 height 32
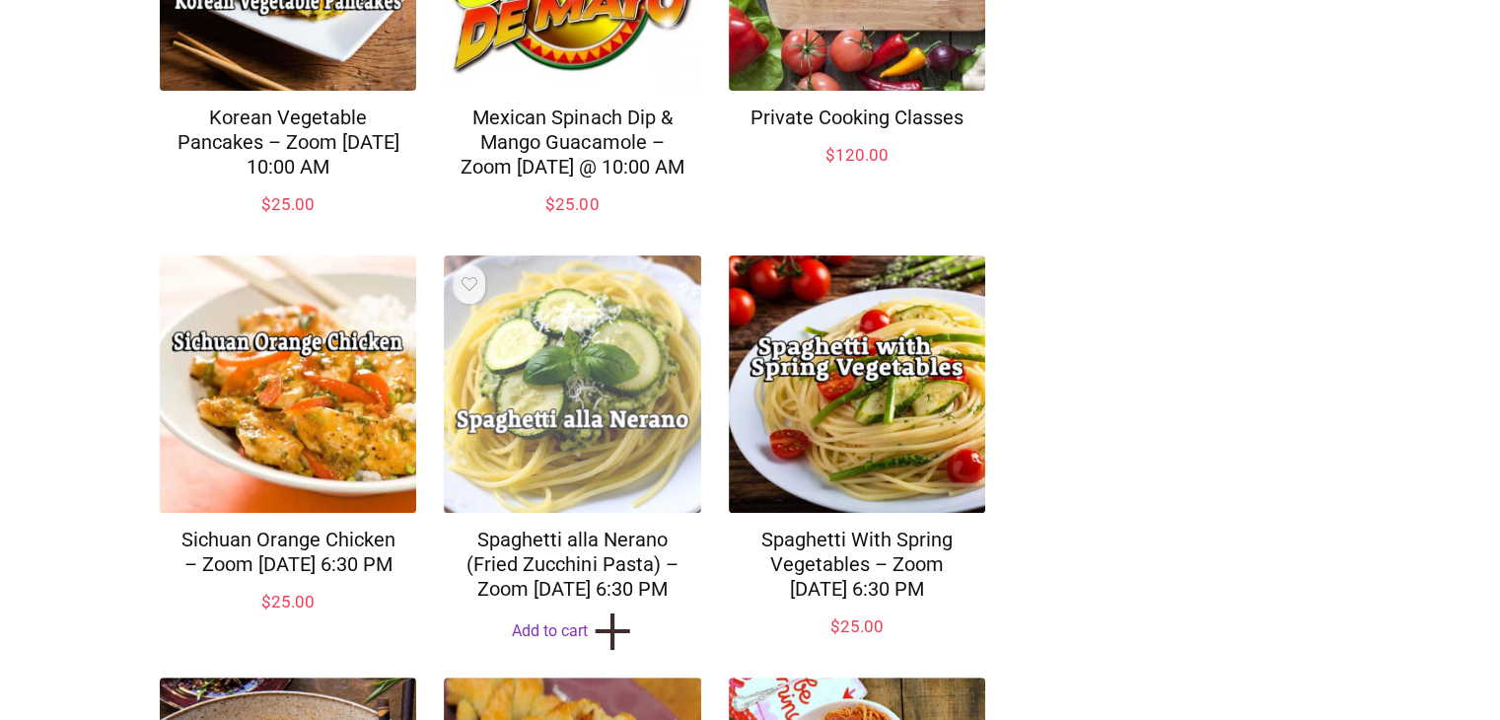
scroll to position [493, 0]
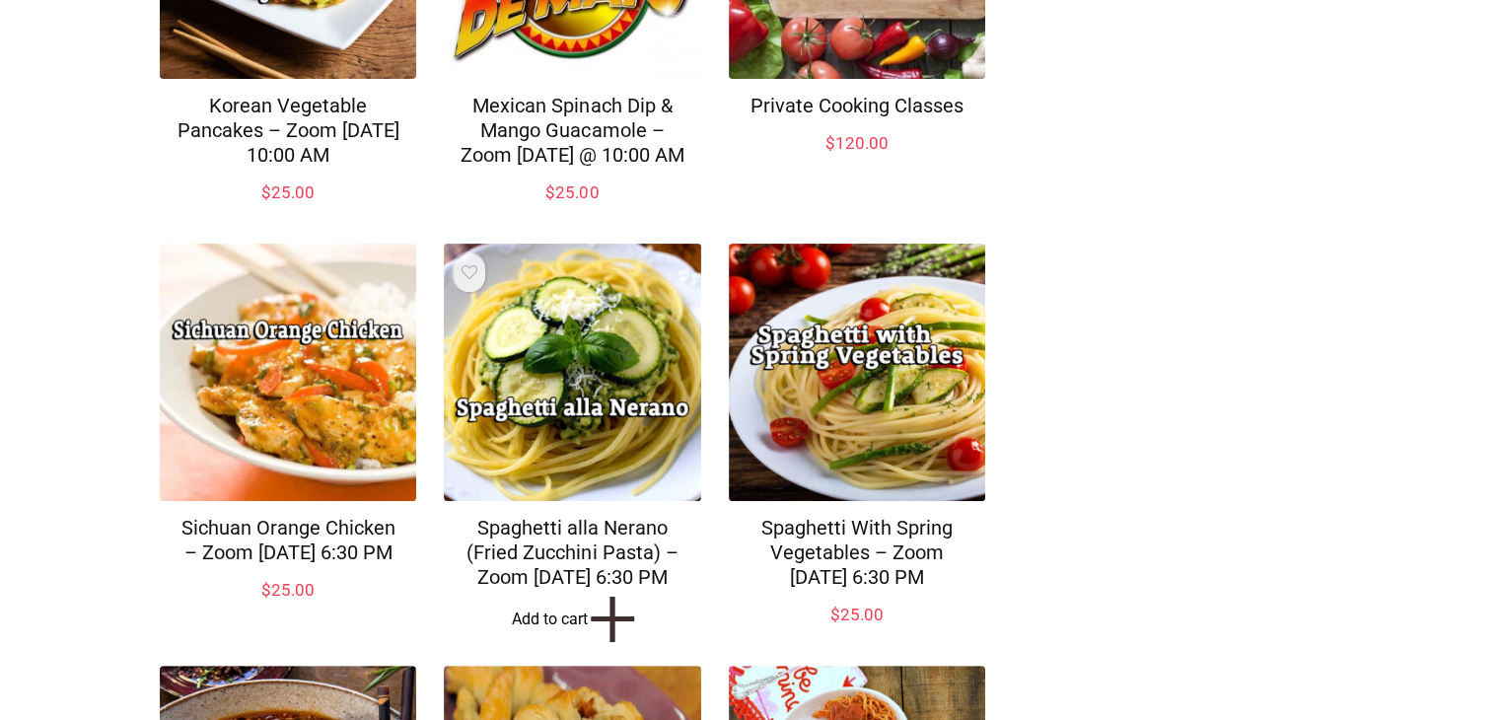
click at [548, 634] on link "Add to cart +" at bounding box center [572, 618] width 256 height 31
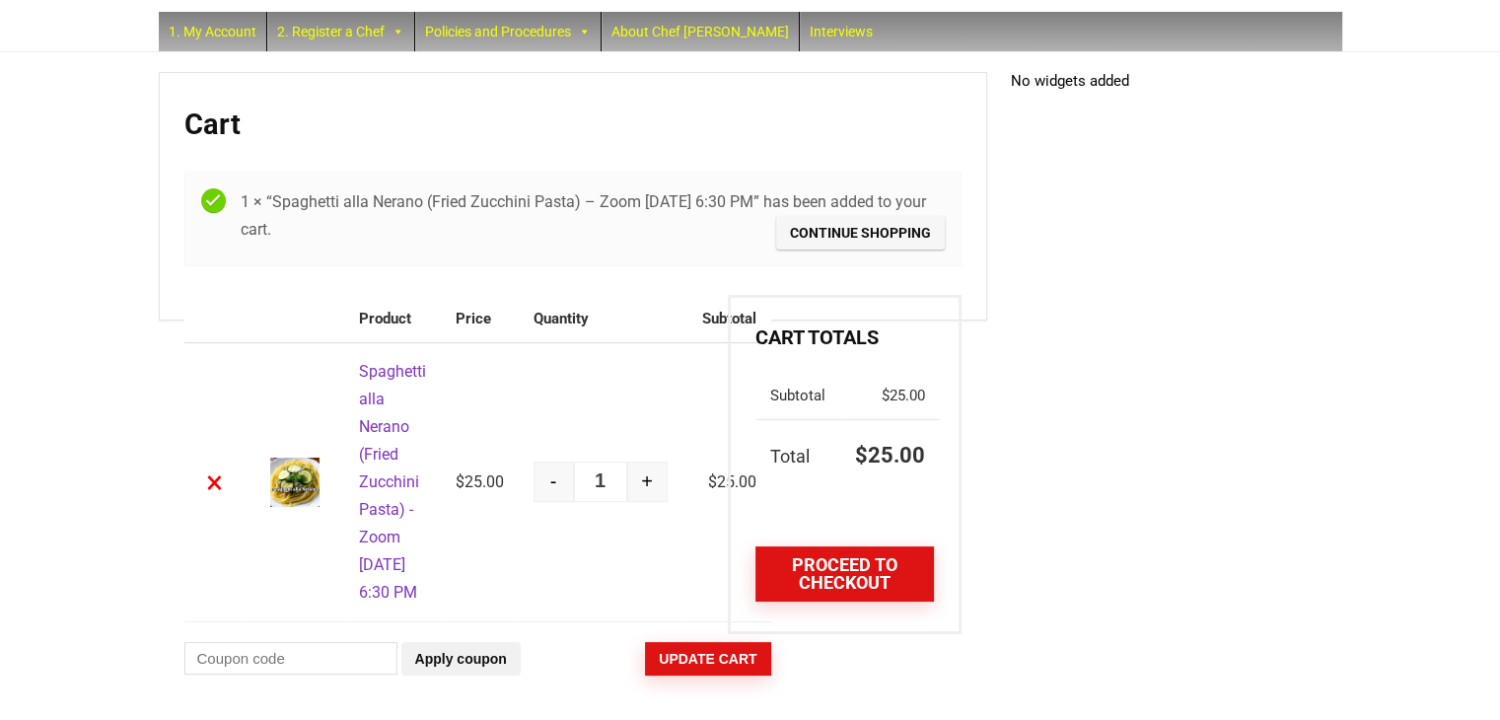
scroll to position [172, 0]
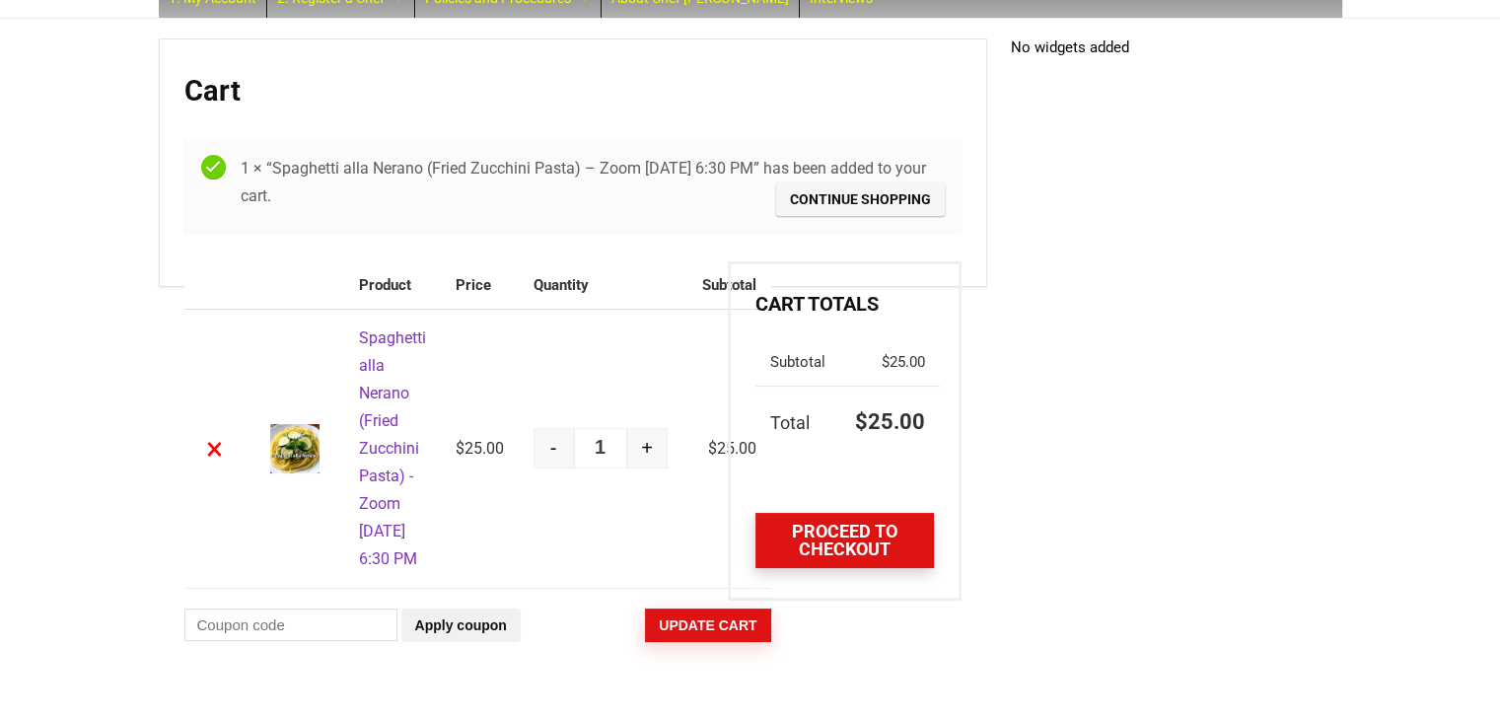
click at [838, 513] on link "Proceed to checkout" at bounding box center [843, 540] width 177 height 55
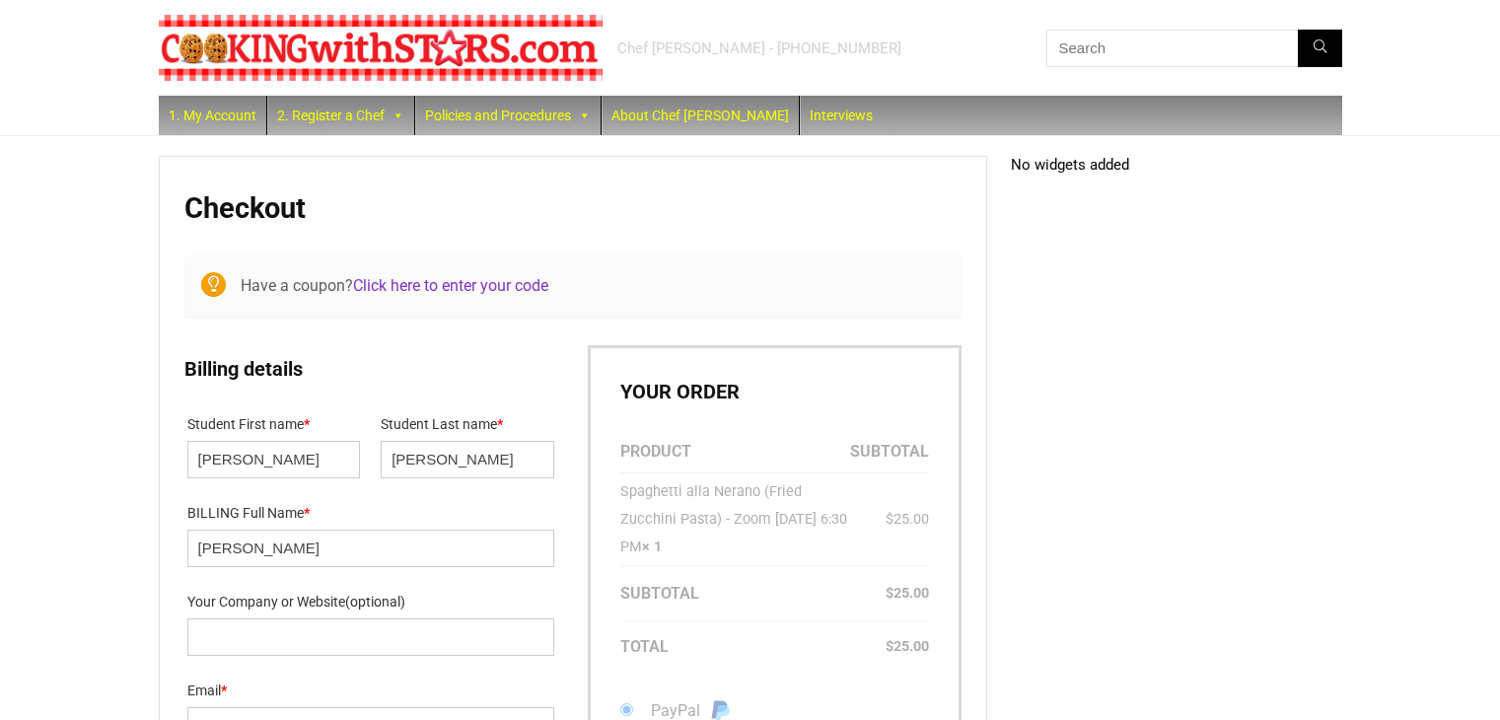
select select "FL"
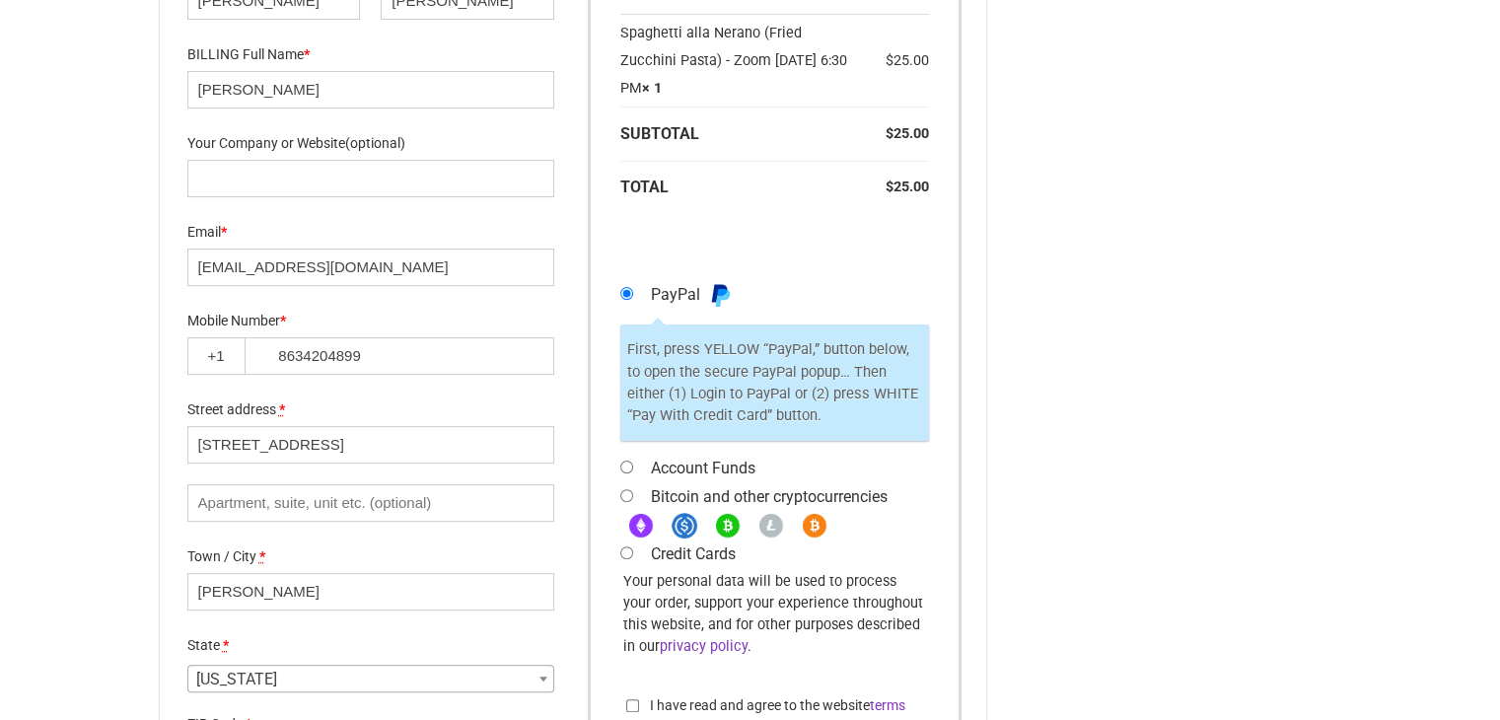
scroll to position [493, 0]
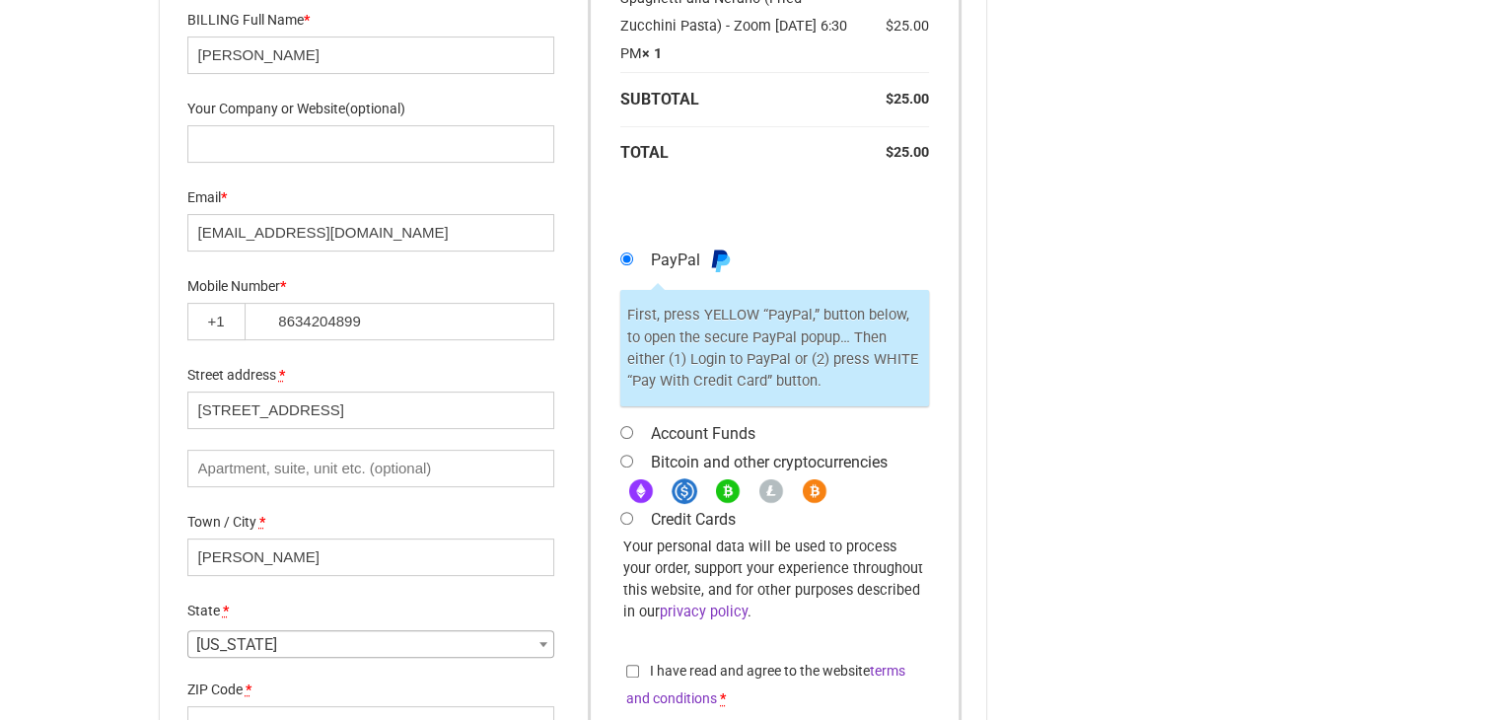
click at [626, 427] on input "Account Funds" at bounding box center [626, 432] width 13 height 13
radio input "true"
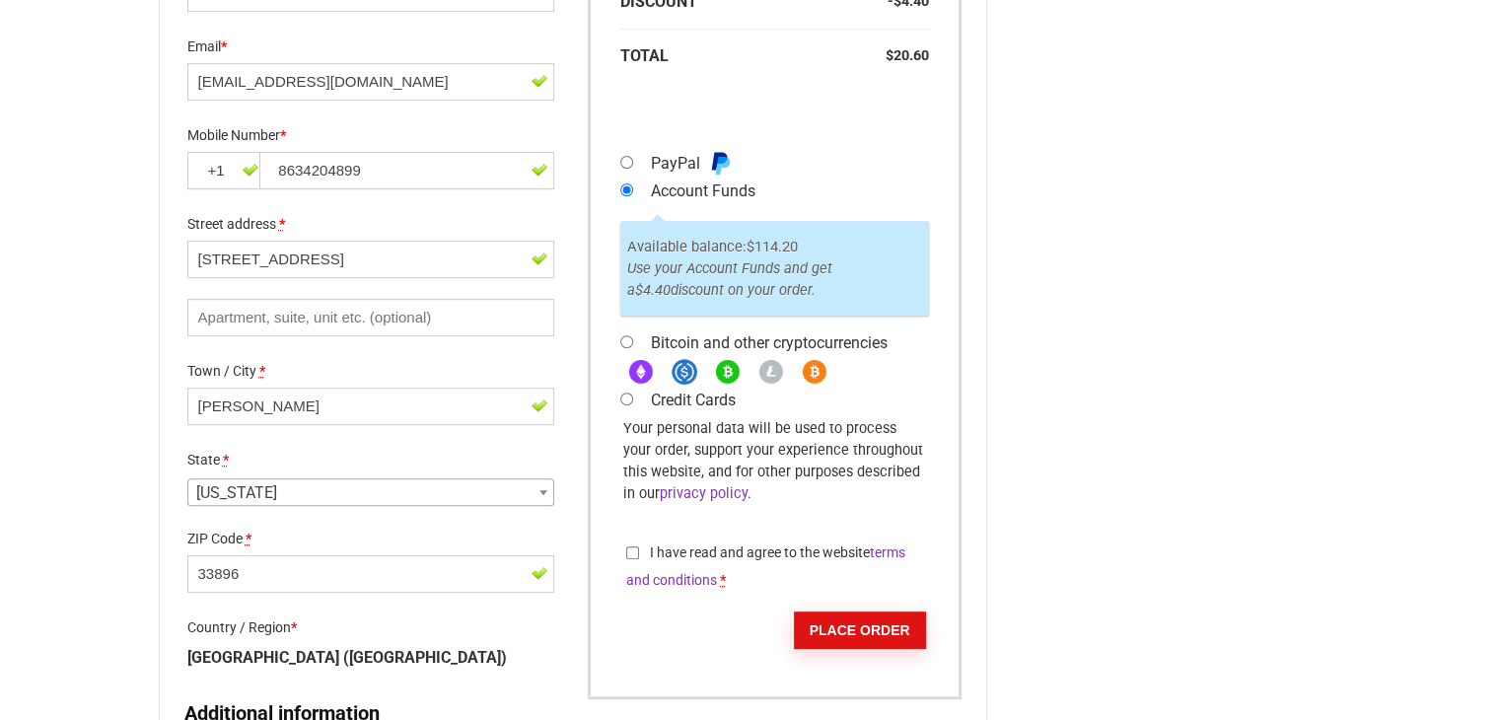
scroll to position [738, 0]
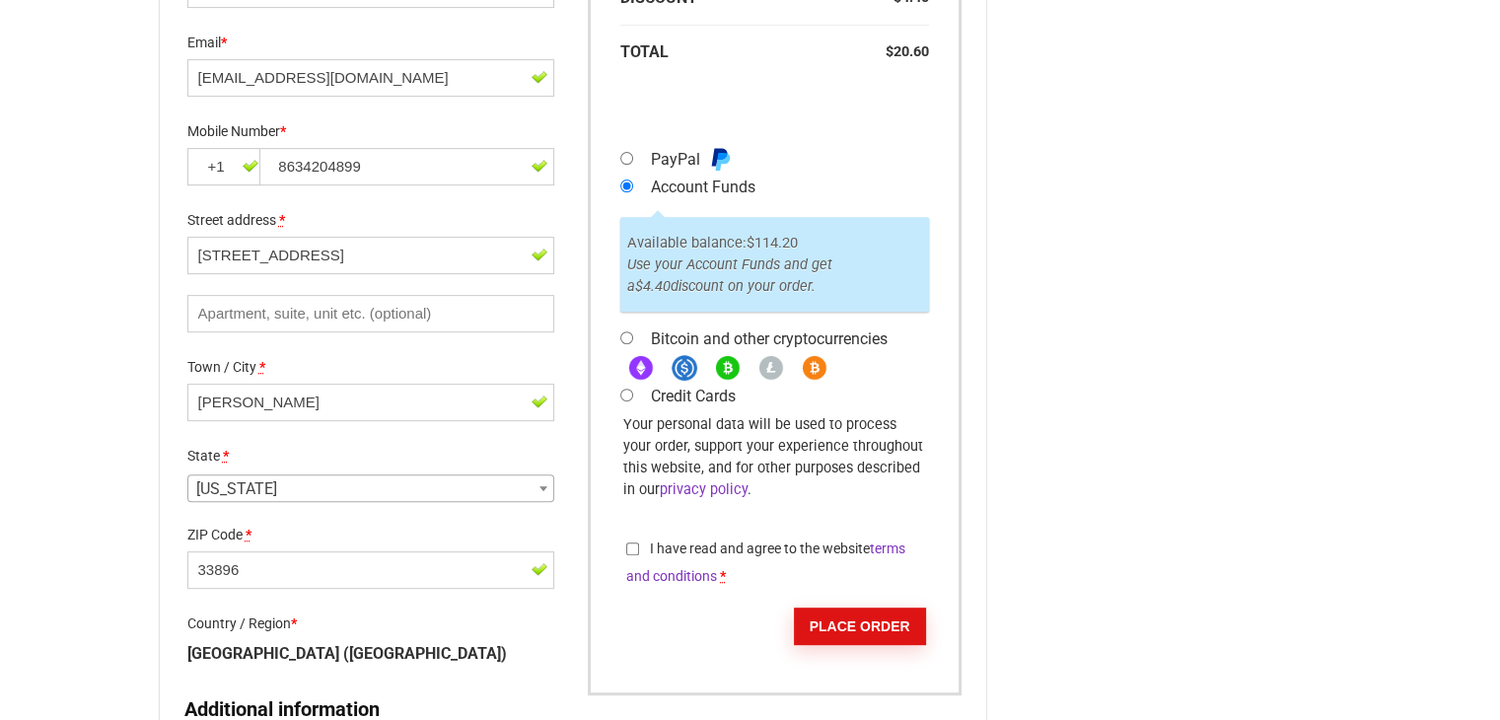
click at [628, 545] on input "I have read and agree to the website terms and conditions *" at bounding box center [632, 548] width 13 height 13
checkbox input "true"
click at [845, 620] on button "Place order" at bounding box center [860, 625] width 132 height 37
